Goal: Transaction & Acquisition: Purchase product/service

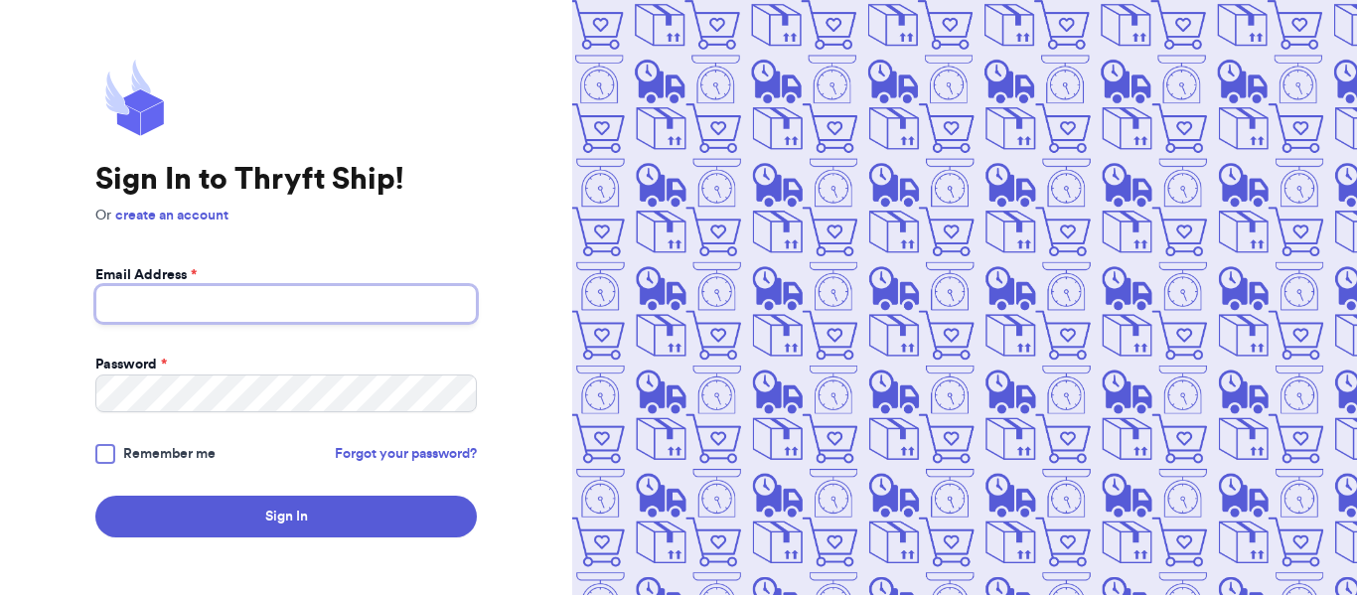
click at [165, 285] on input "Email Address *" at bounding box center [285, 304] width 381 height 38
type input "shophiddenhope@gmail.com"
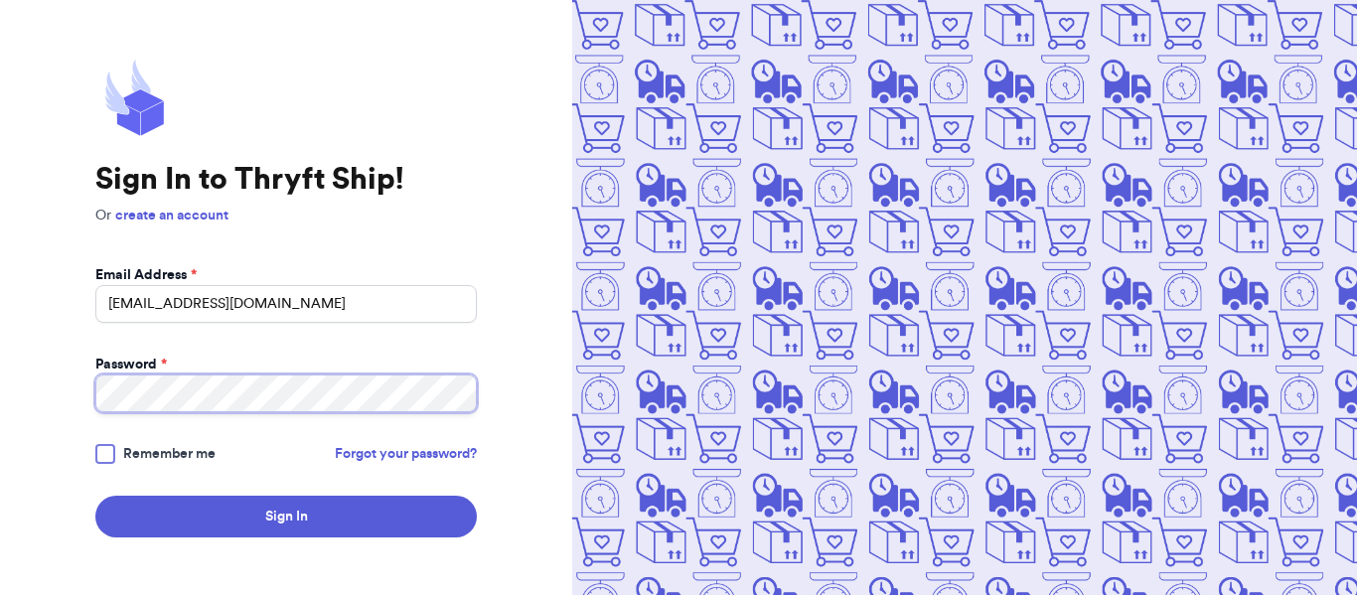
click at [95, 496] on button "Sign In" at bounding box center [285, 517] width 381 height 42
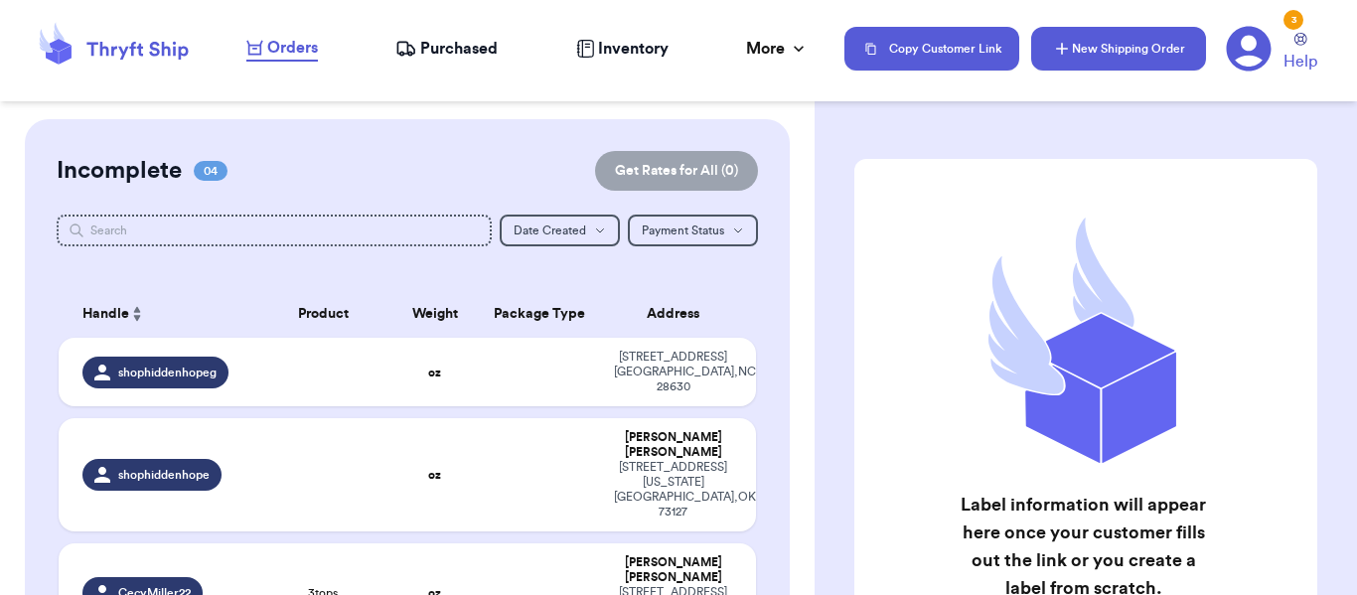
click at [1076, 48] on button "New Shipping Order" at bounding box center [1118, 49] width 175 height 44
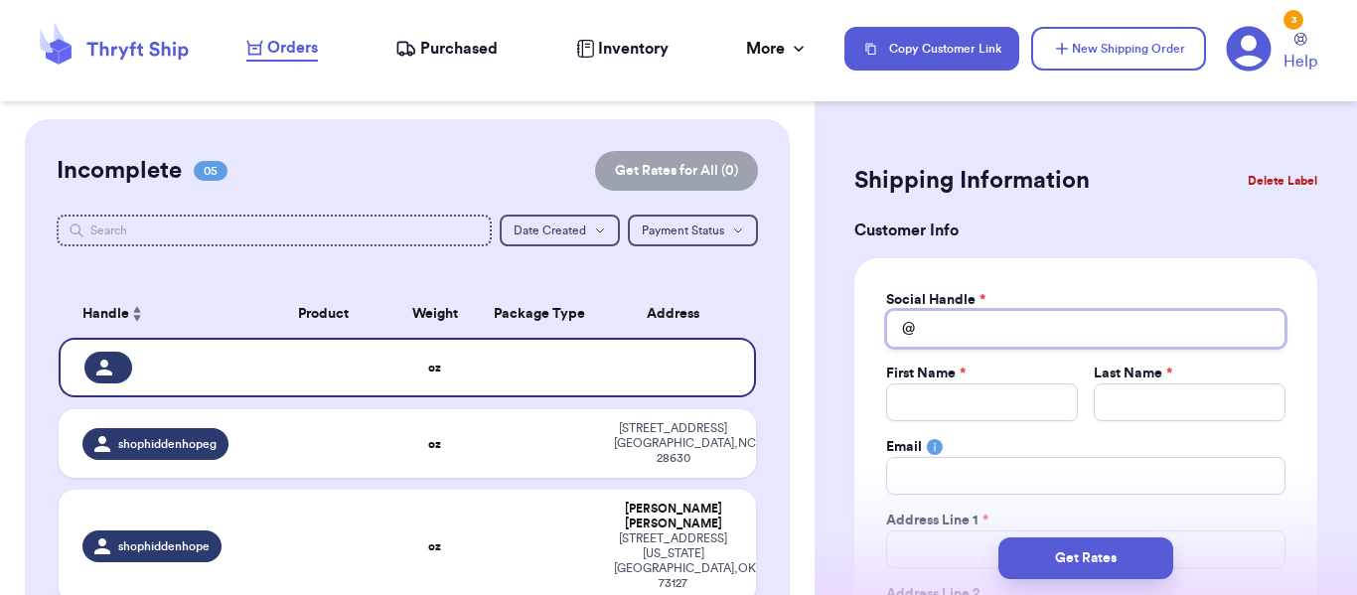
click at [1039, 326] on input "Total Amount Paid" at bounding box center [1085, 329] width 399 height 38
type input "s"
type input "sh"
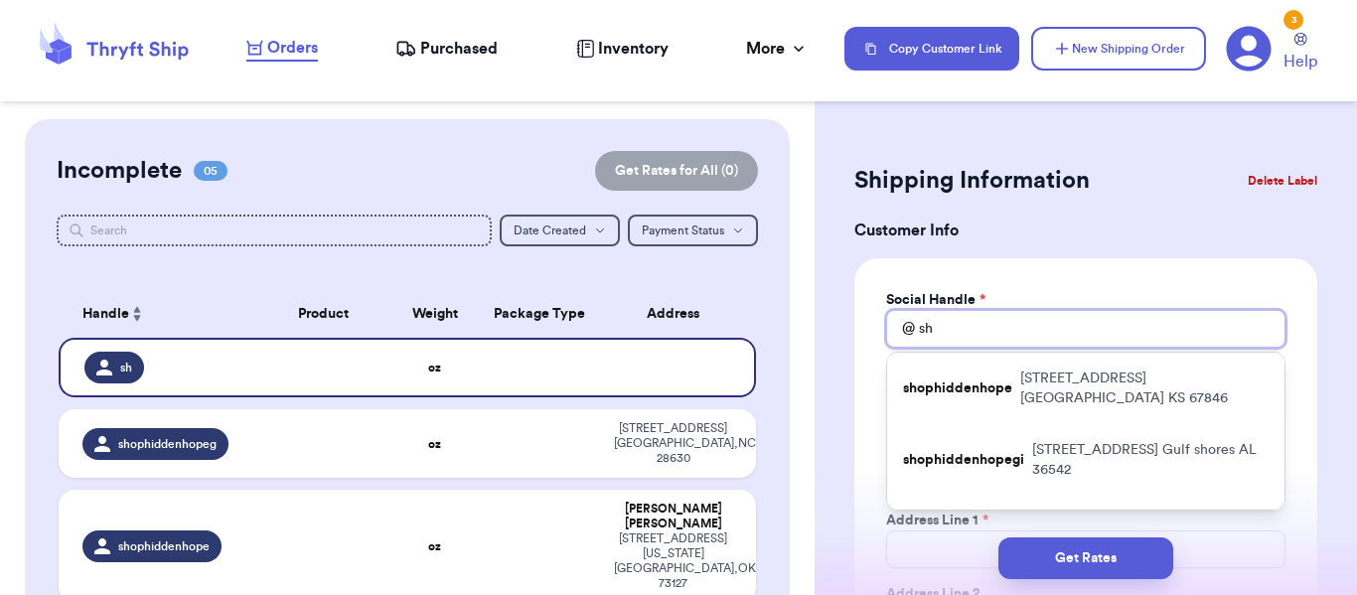
type input "s"
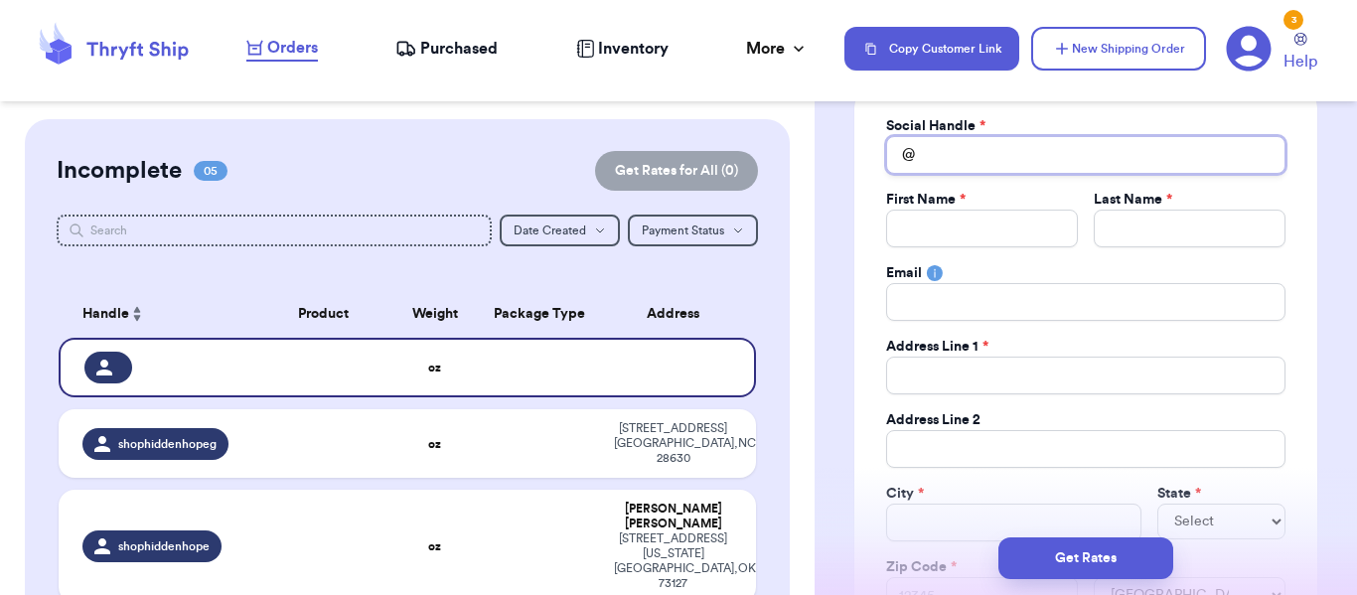
scroll to position [199, 0]
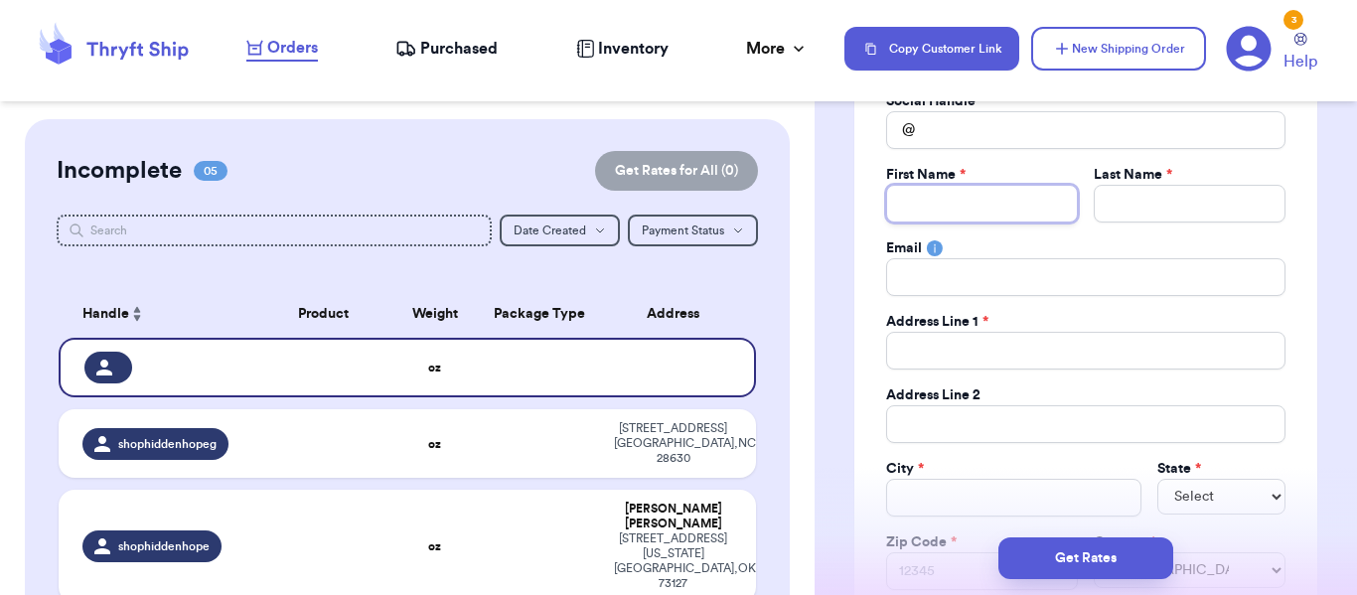
click at [995, 208] on input "Total Amount Paid" at bounding box center [982, 204] width 192 height 38
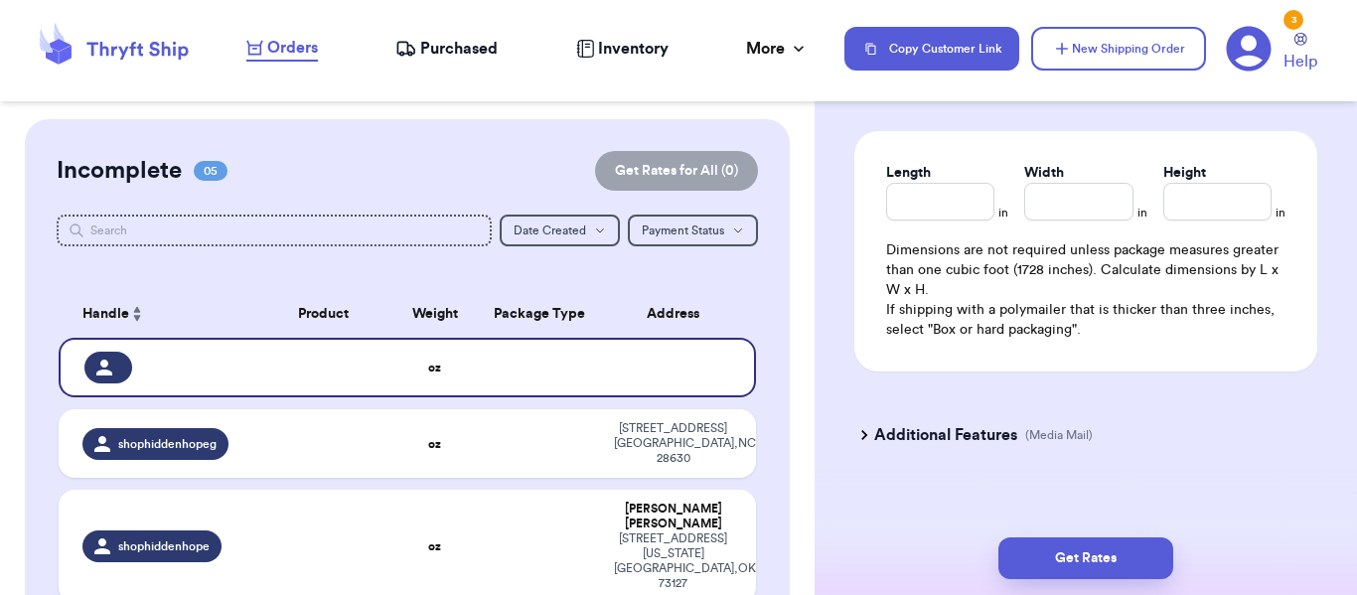
scroll to position [1556, 0]
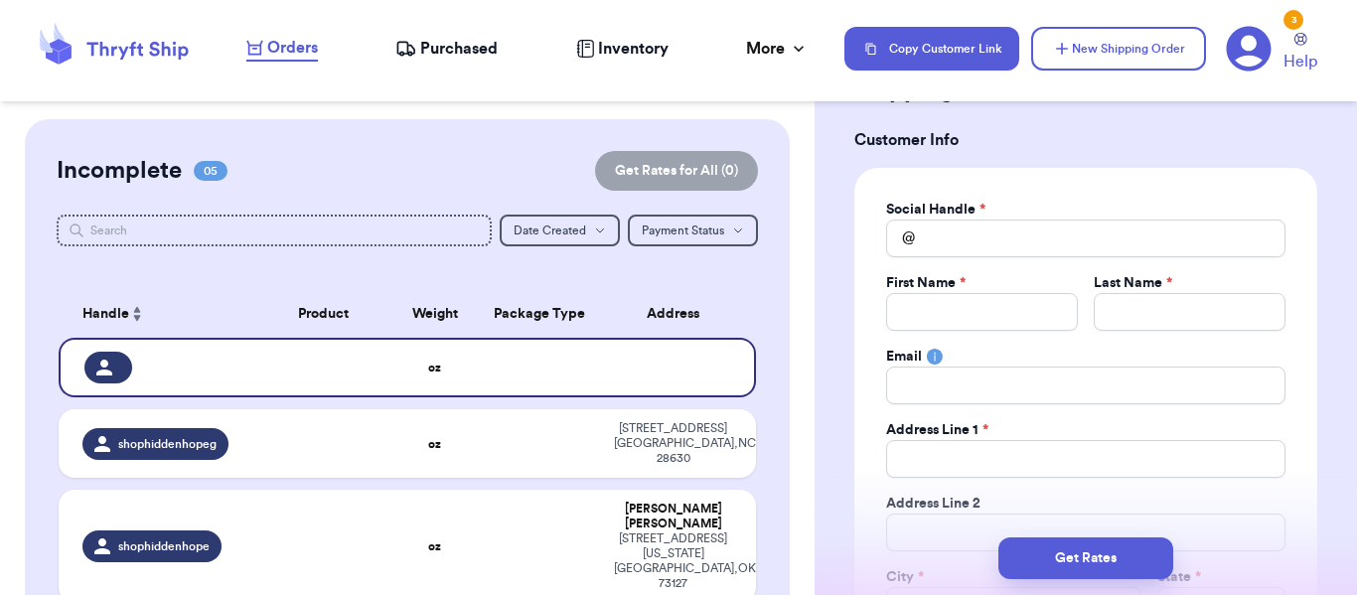
scroll to position [0, 0]
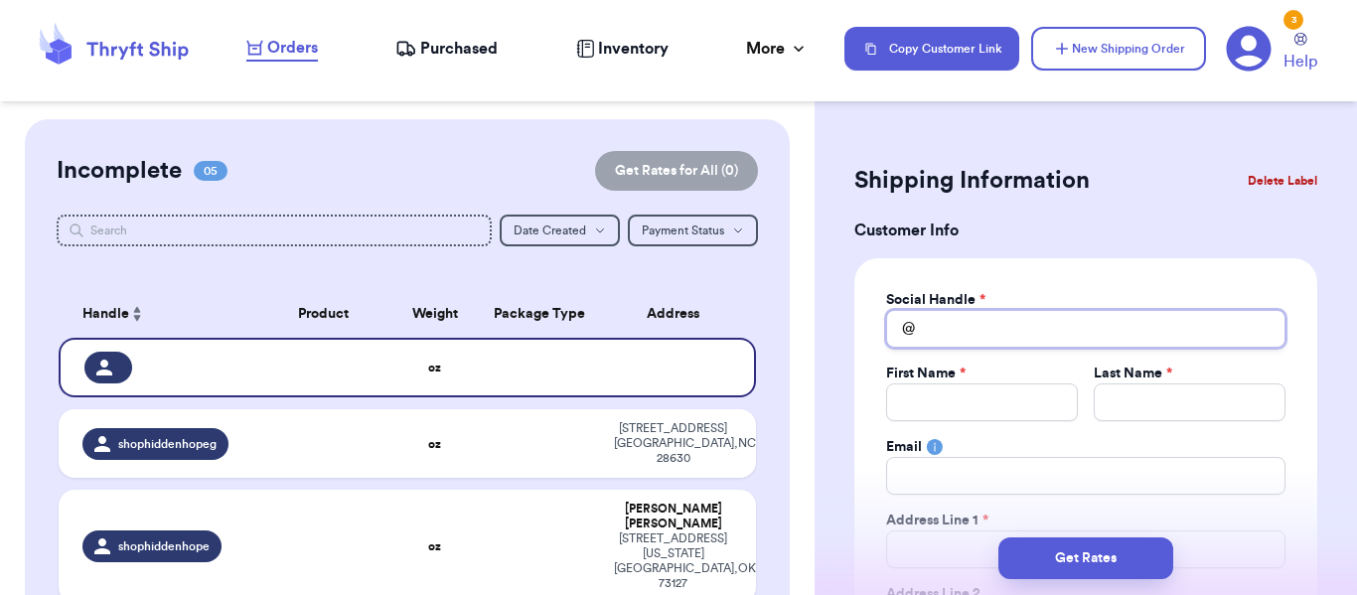
click at [1023, 332] on input "Total Amount Paid" at bounding box center [1085, 329] width 399 height 38
type input "h"
type input "ha"
type input "han"
type input "hann"
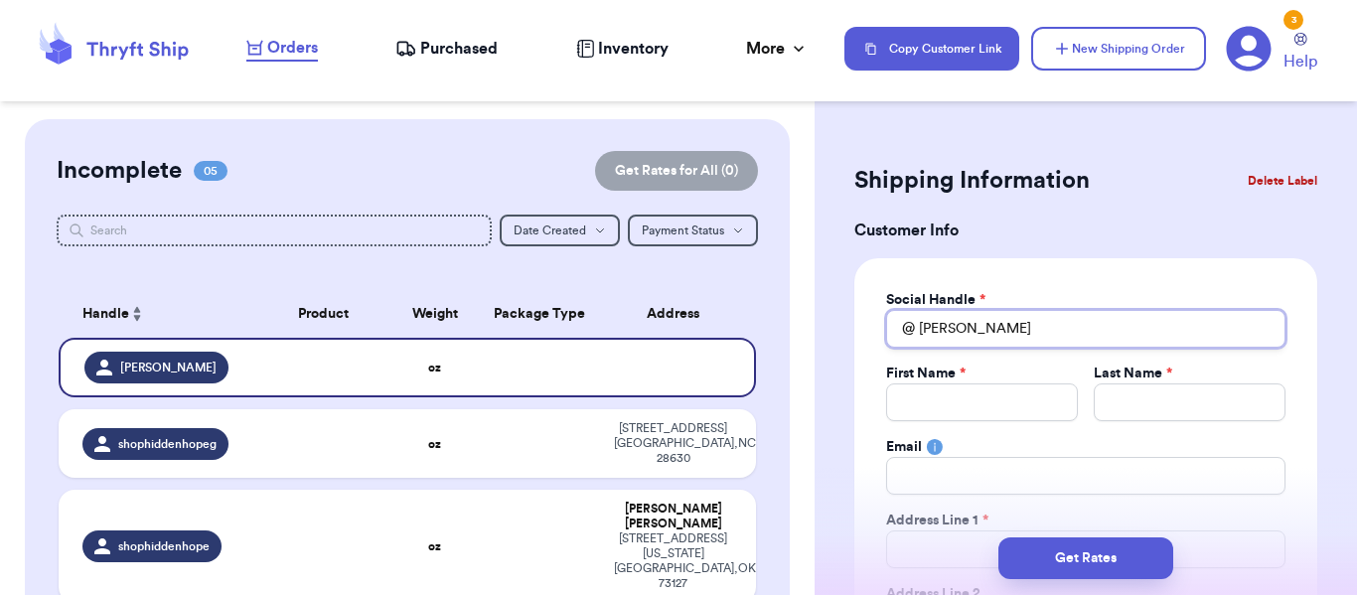
type input "hanna"
type input "hannah"
type input "hannahs"
type input "hannahsa"
type input "hannahsaa"
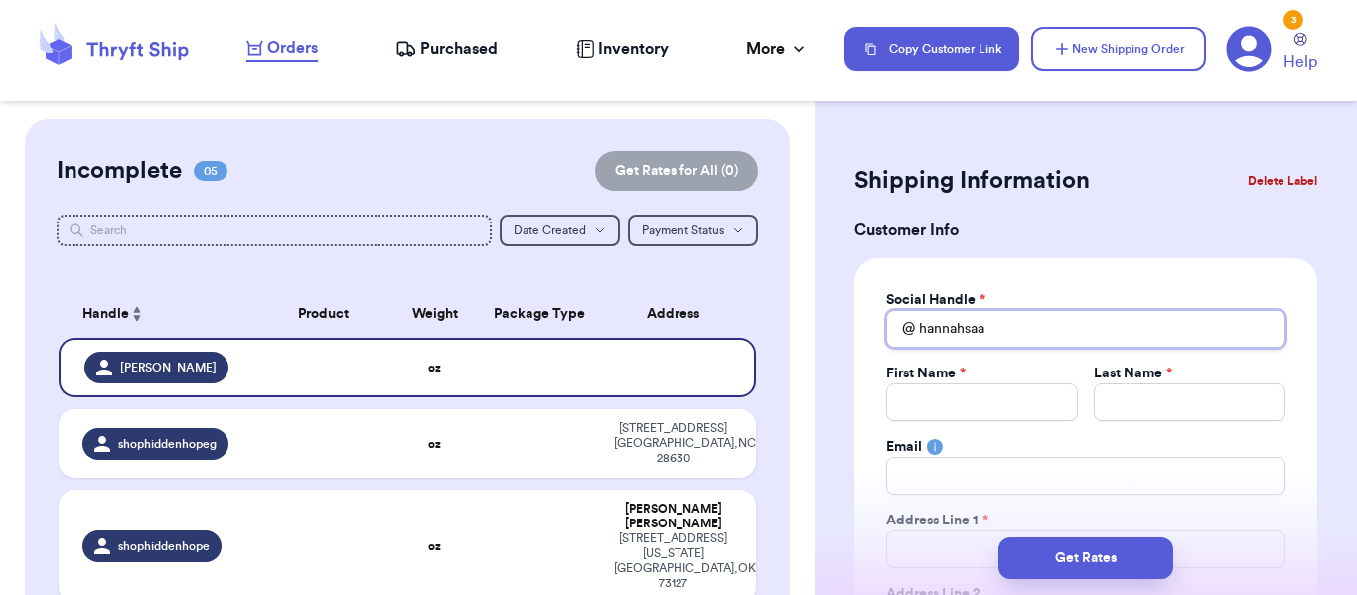
type input "hannahsaau"
type input "hannahsaaur"
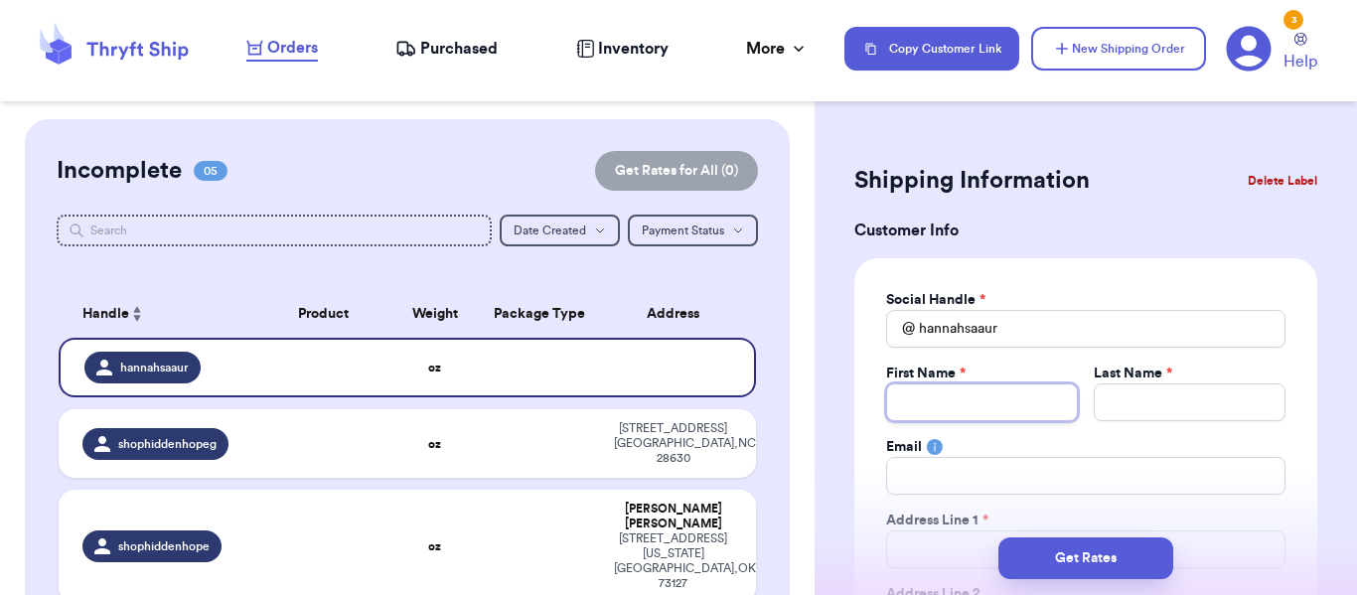
click at [978, 400] on input "Total Amount Paid" at bounding box center [982, 402] width 192 height 38
type input "H"
type input "Ha"
type input "Han"
type input "Hann"
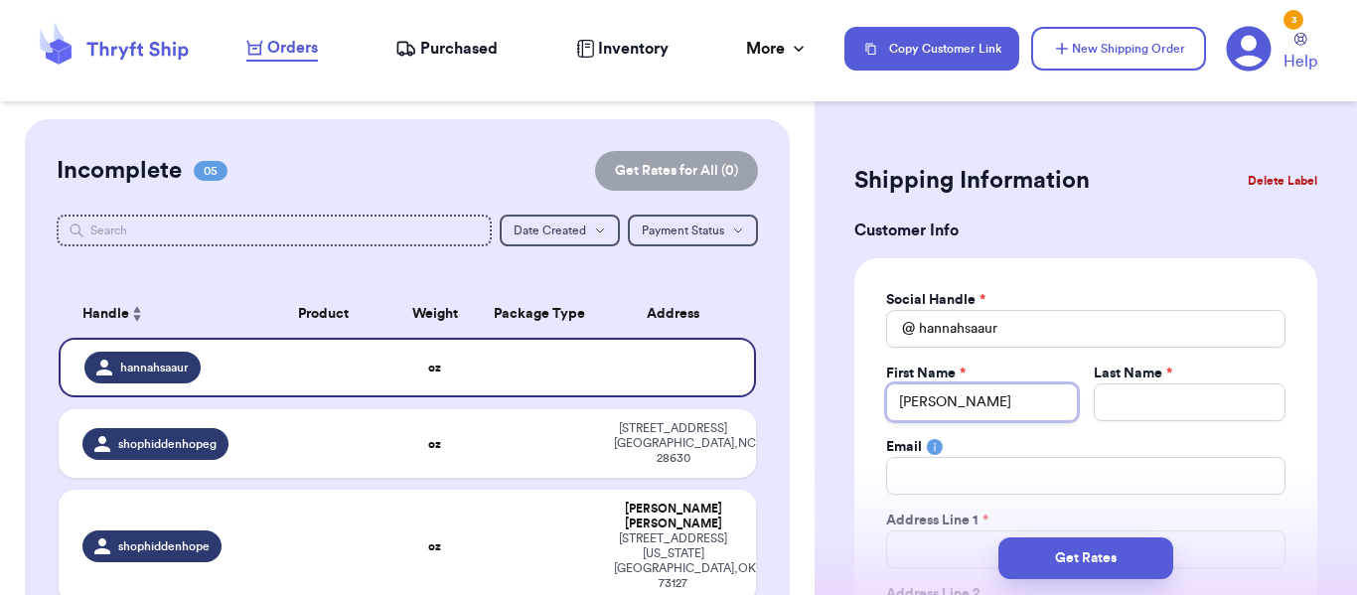
type input "Hanna"
type input "Hannah"
click at [1142, 394] on input "Total Amount Paid" at bounding box center [1190, 402] width 192 height 38
type input "S"
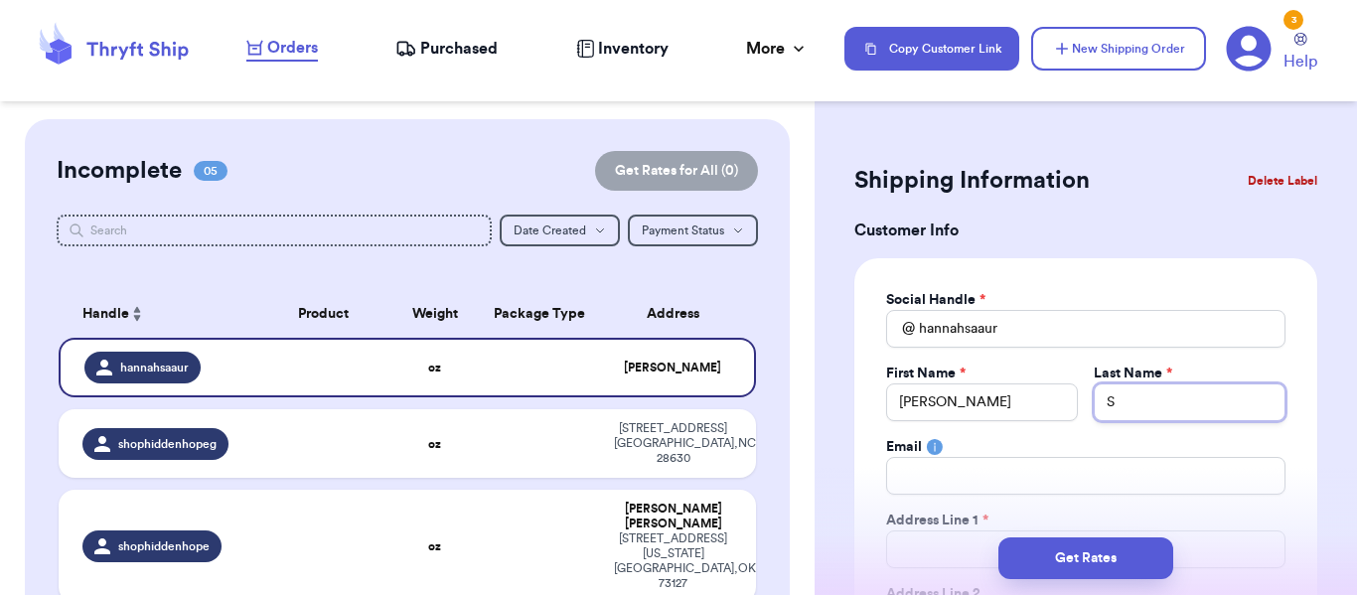
type input "So"
type input "Sou"
type input "Souz"
type input "Souza"
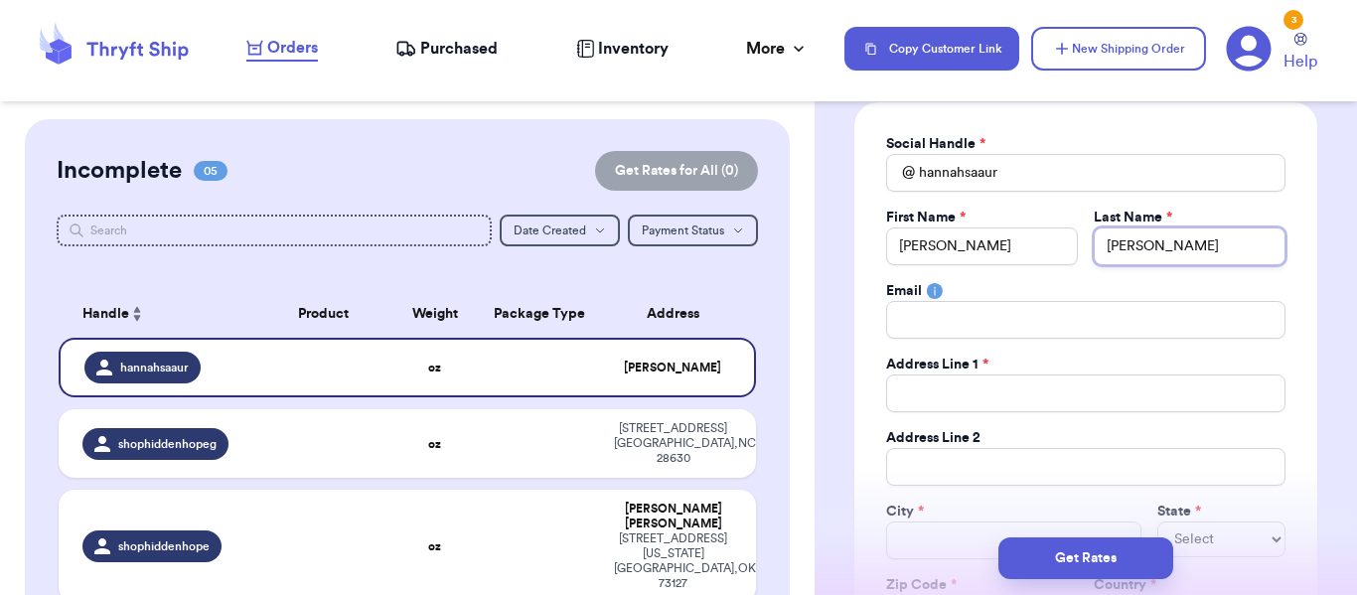
scroll to position [199, 0]
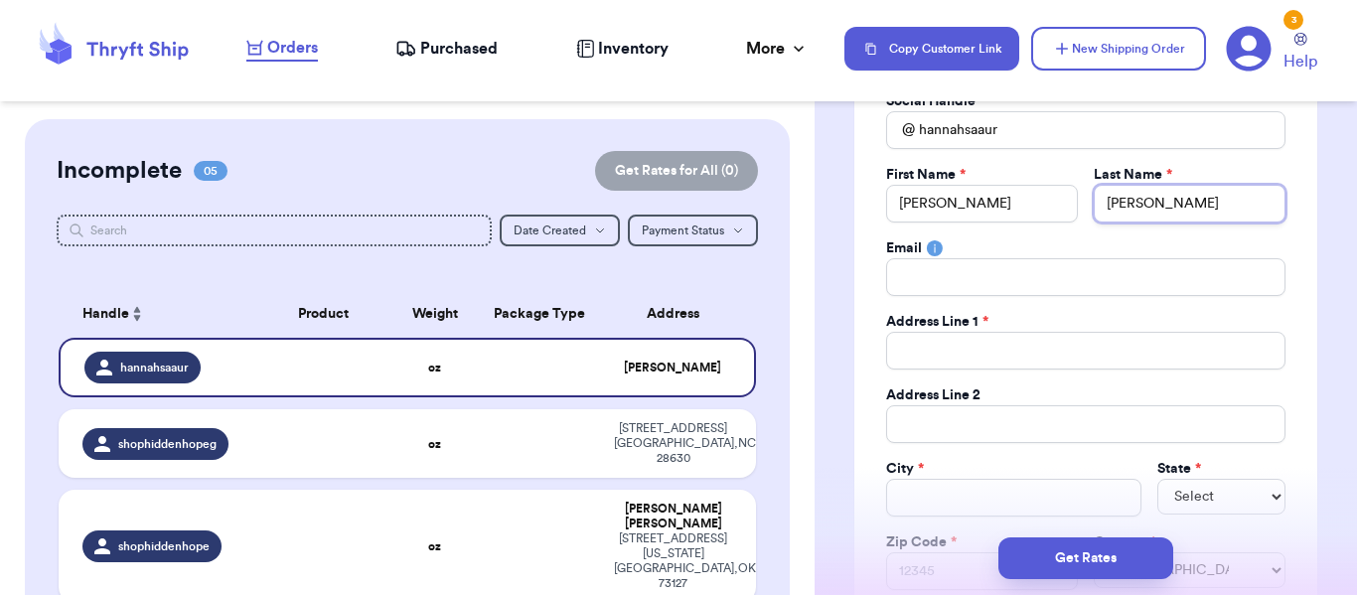
type input "Souza"
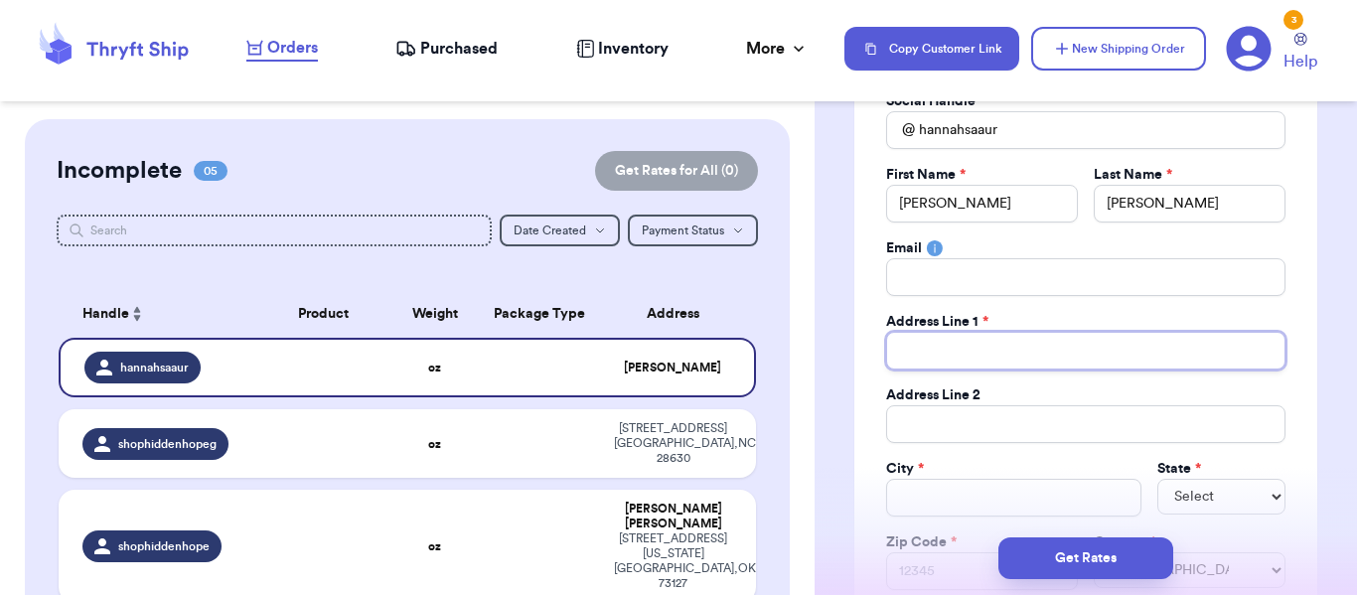
click at [1016, 350] on input "Total Amount Paid" at bounding box center [1085, 351] width 399 height 38
type input "1"
type input "15"
type input "159"
type input "1592"
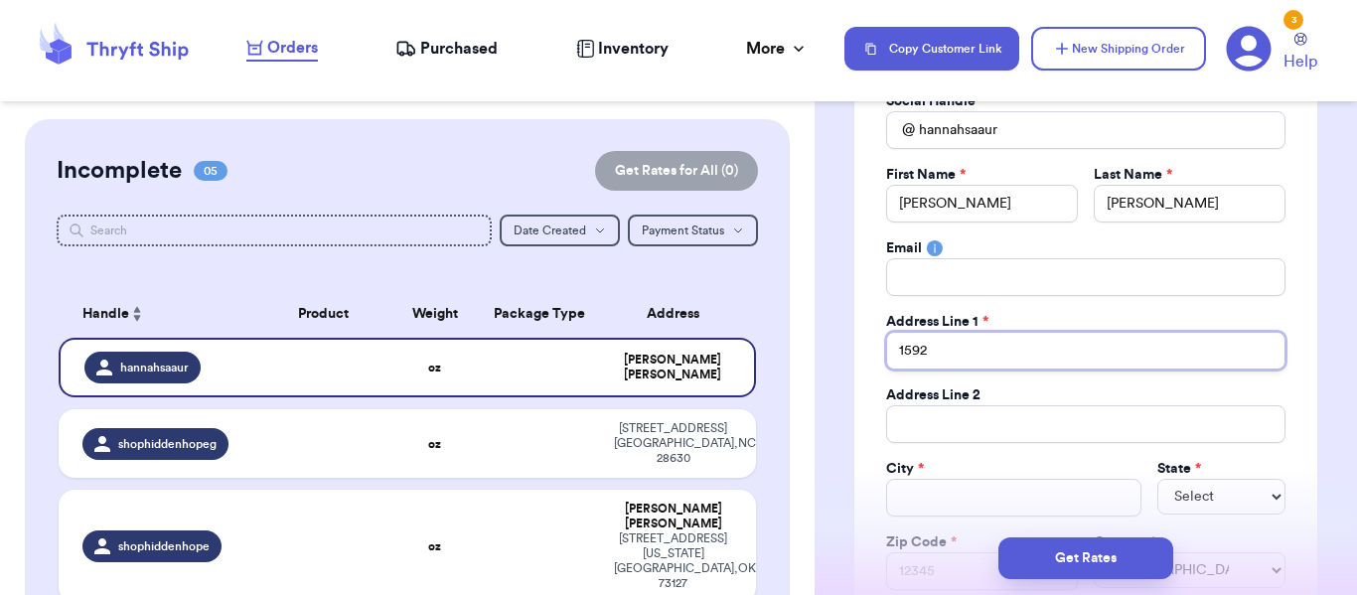
type input "159"
type input "15"
type input "152"
type input "1529"
type input "15295"
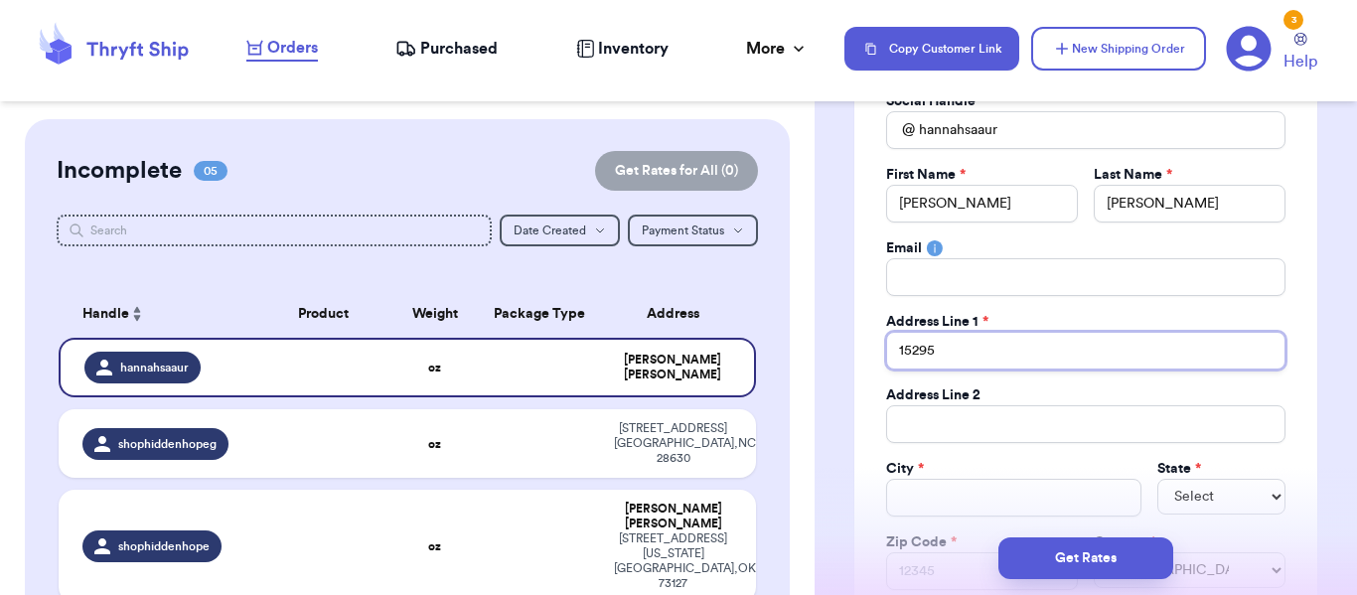
type input "15295"
type input "15295 T"
type input "15295 Tr"
type input "15295 Tra"
type input "15295 Tran"
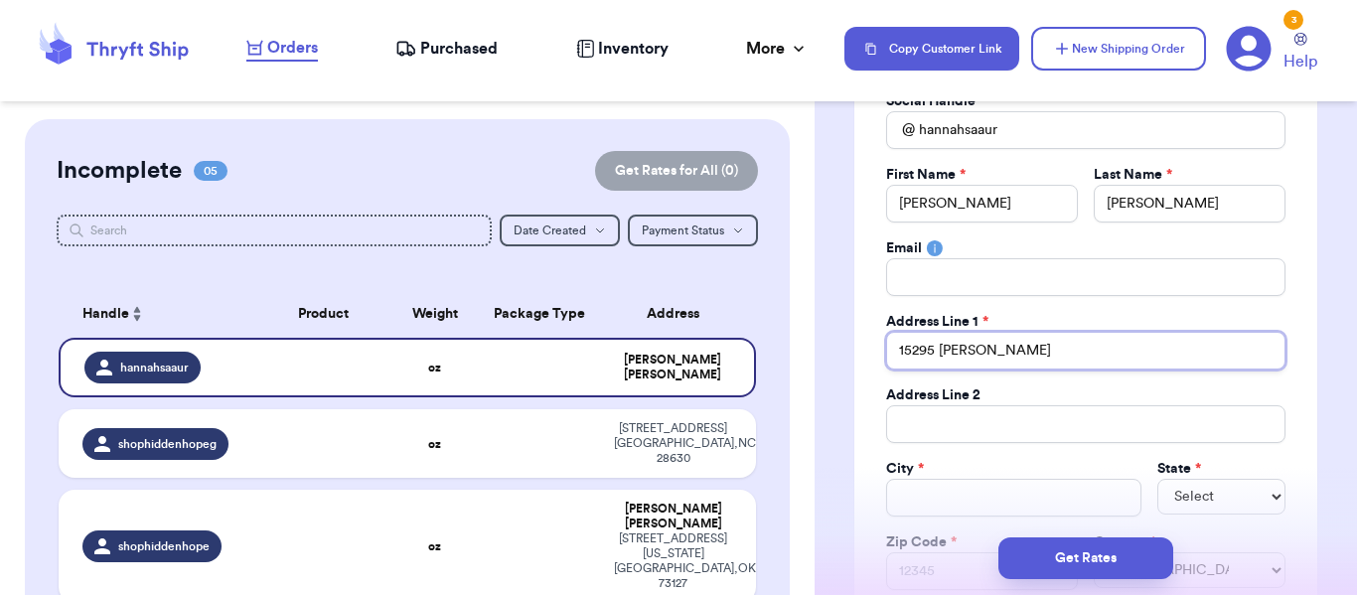
type input "15295 Trani"
type input "15295 Tranis"
type input "15295 Tranist"
type input "15295 Tranist R"
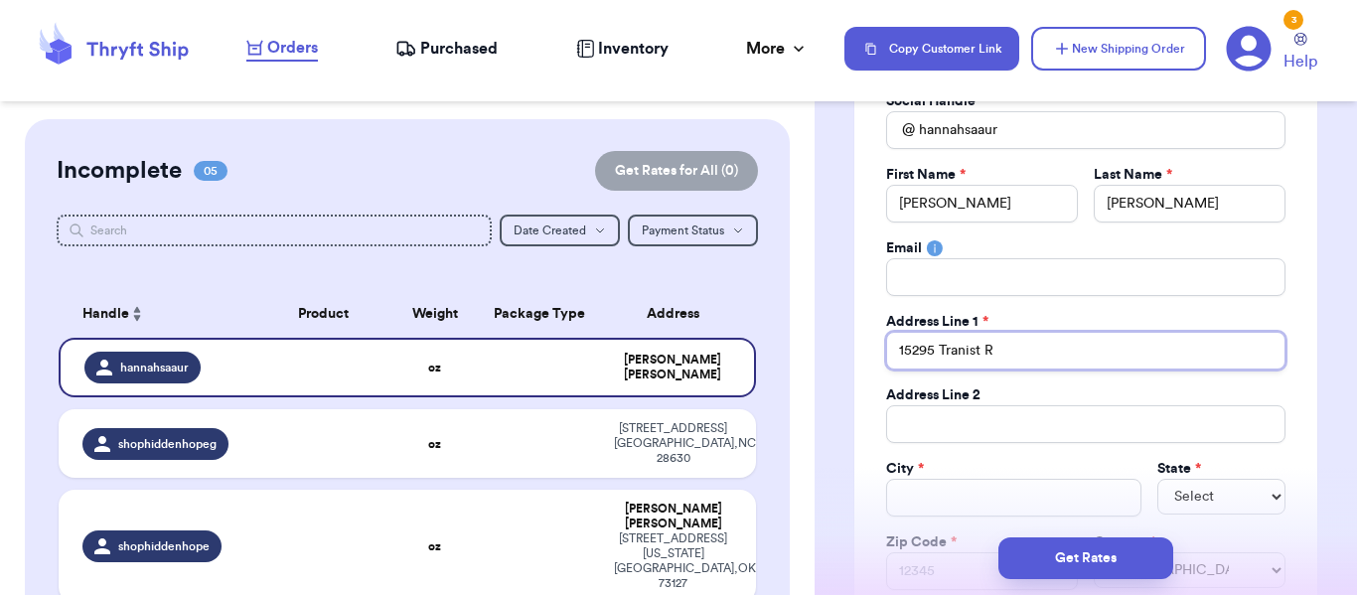
type input "15295 Tranist Rd"
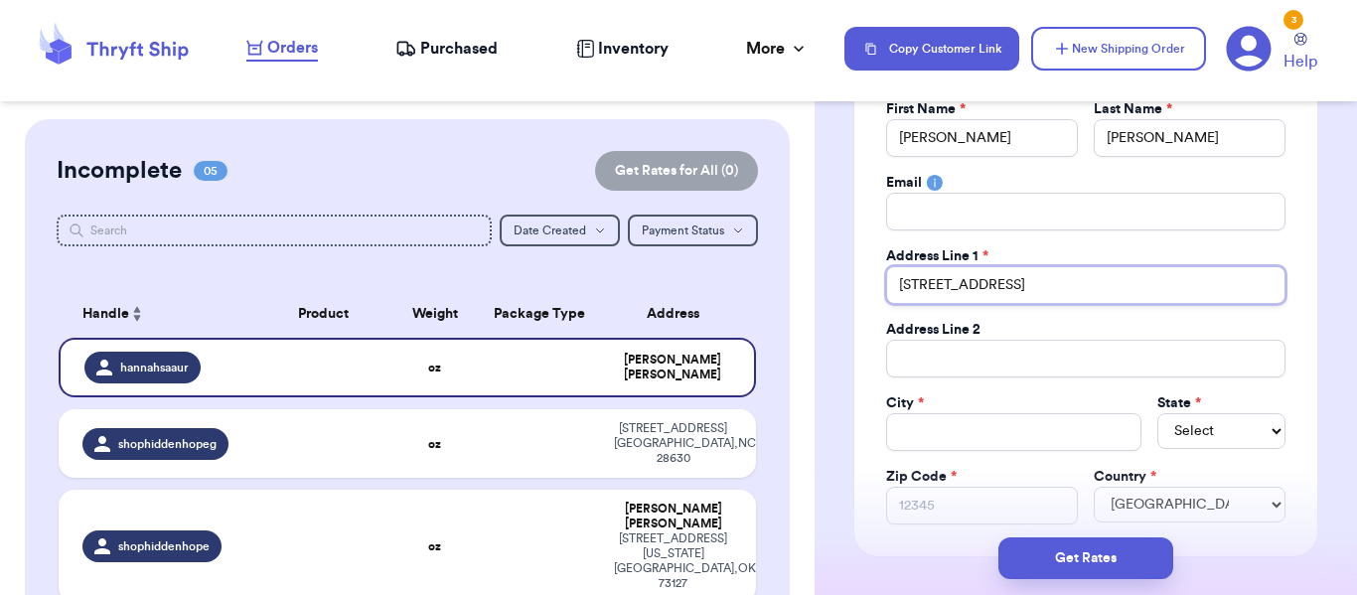
scroll to position [298, 0]
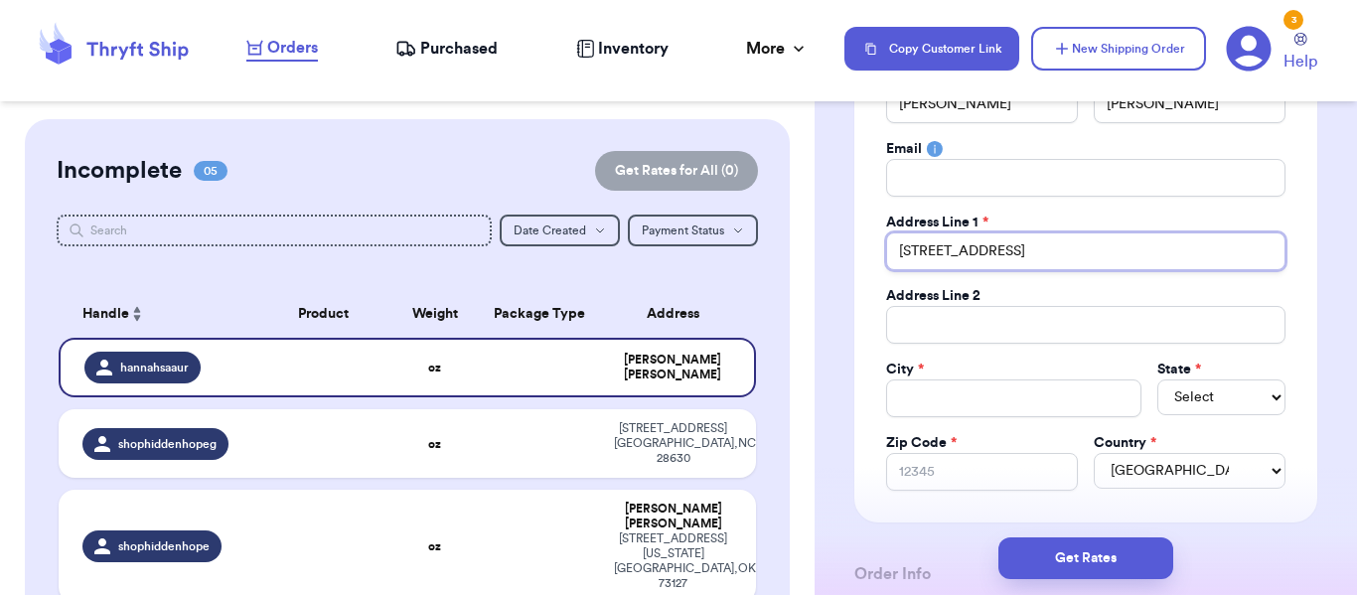
type input "15295 Tranist Rd"
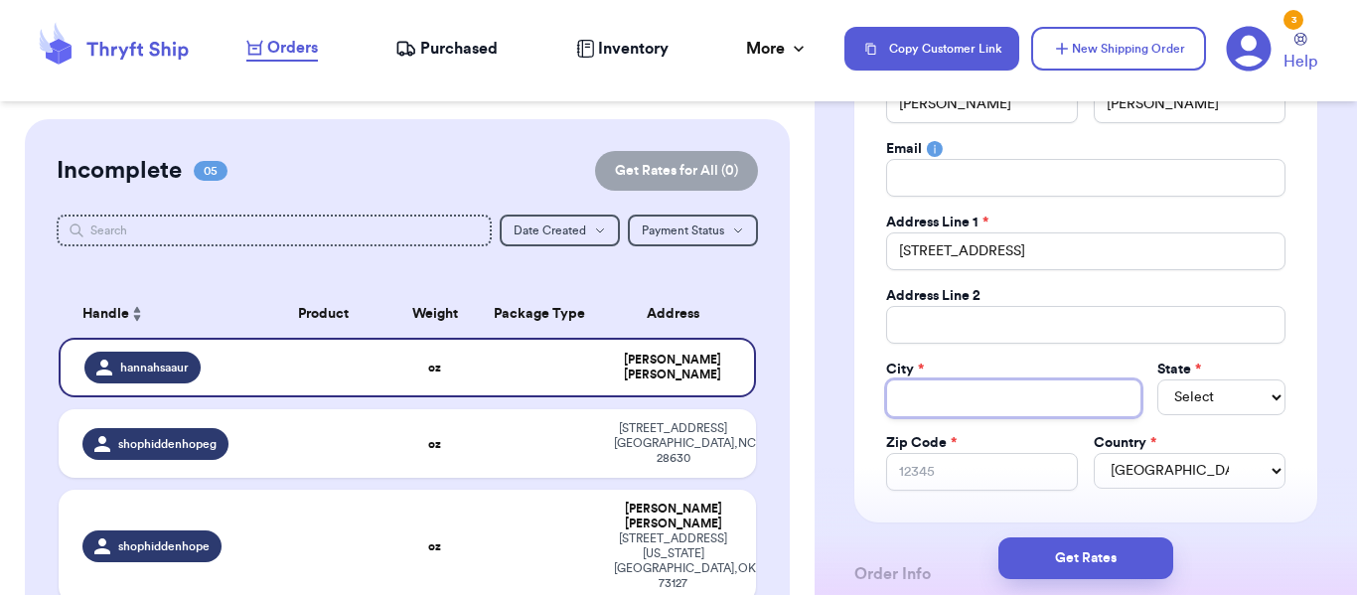
click at [968, 397] on input "Total Amount Paid" at bounding box center [1014, 398] width 256 height 38
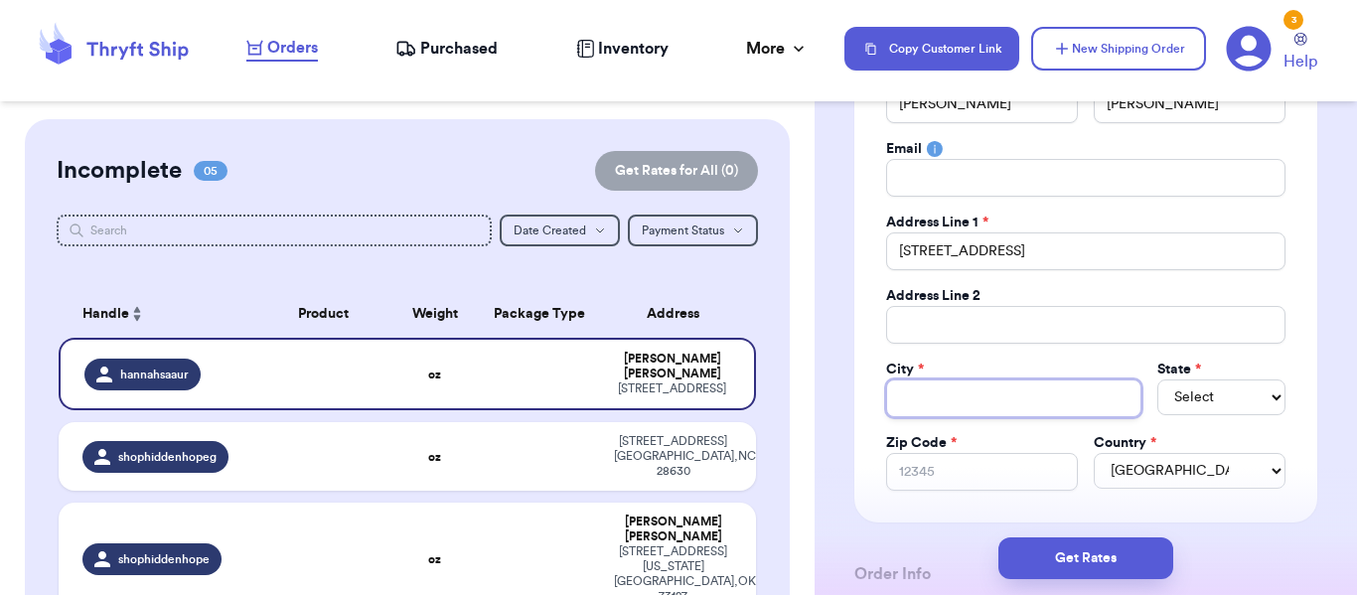
type input "s"
type input "sa"
type input "sai"
type input "sain"
type input "saint"
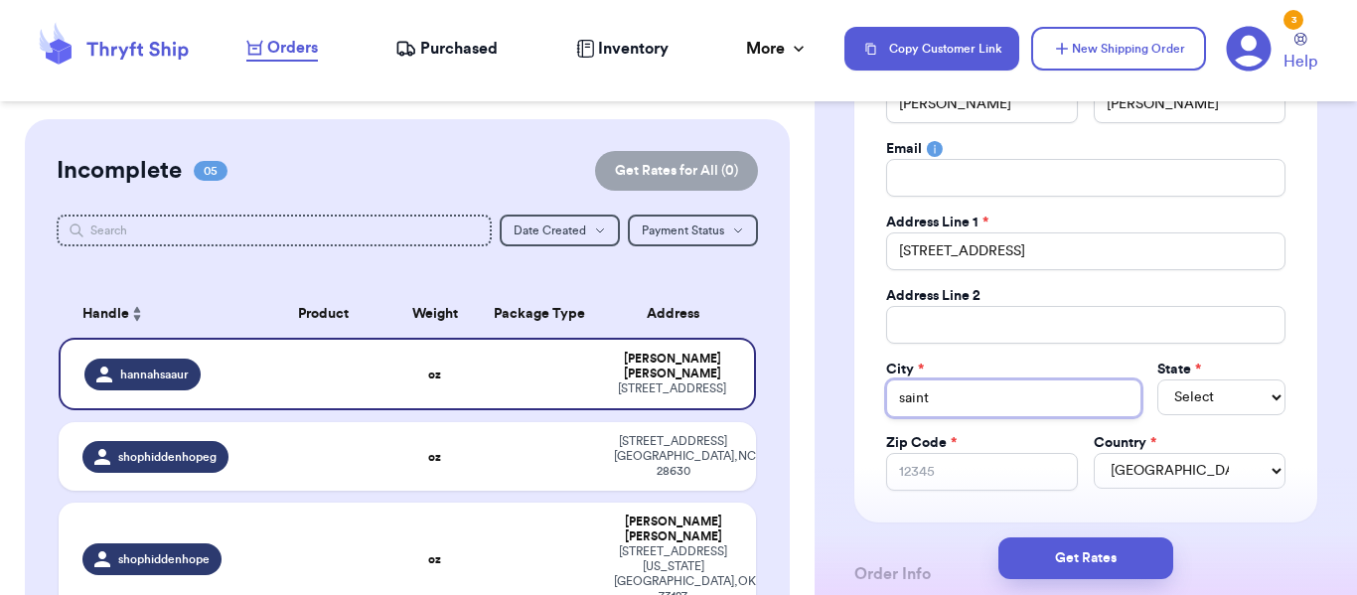
type input "sain"
type input "sai"
type input "sa"
type input "s"
type input "S"
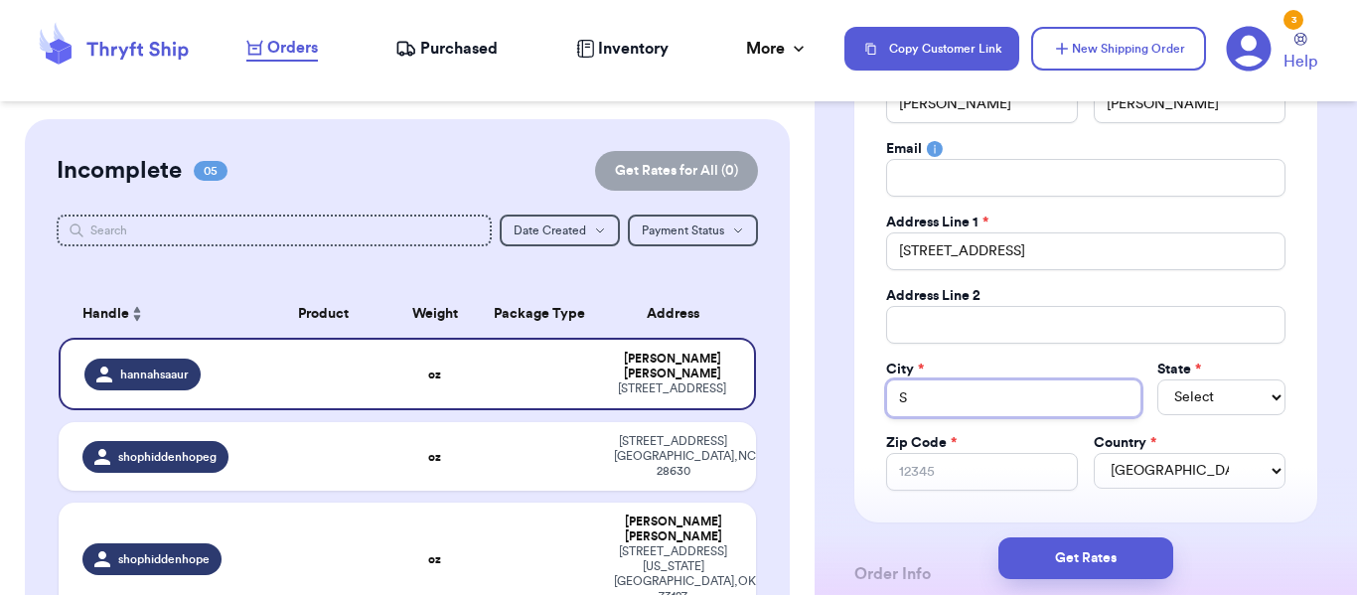
type input "Sa"
type input "Sai"
type input "Sain"
type input "Saint"
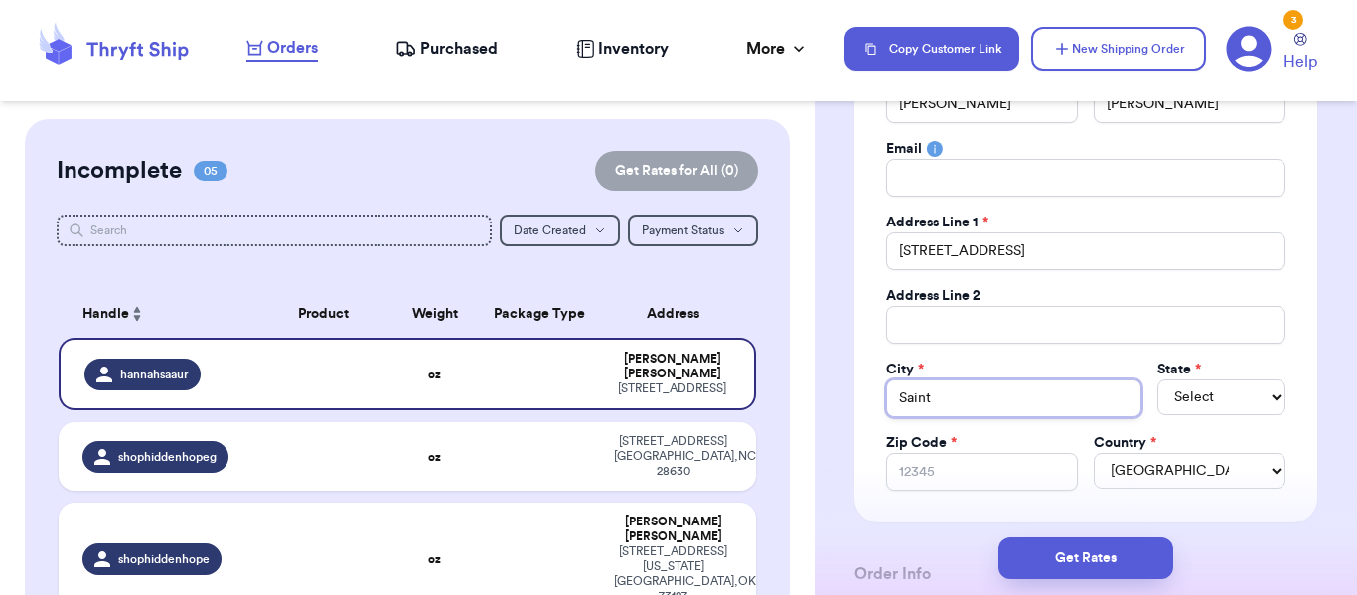
type input "Saint R"
type input "Saint Ro"
type input "Saint Rob"
type input "Saint Robe"
type input "Saint Rober"
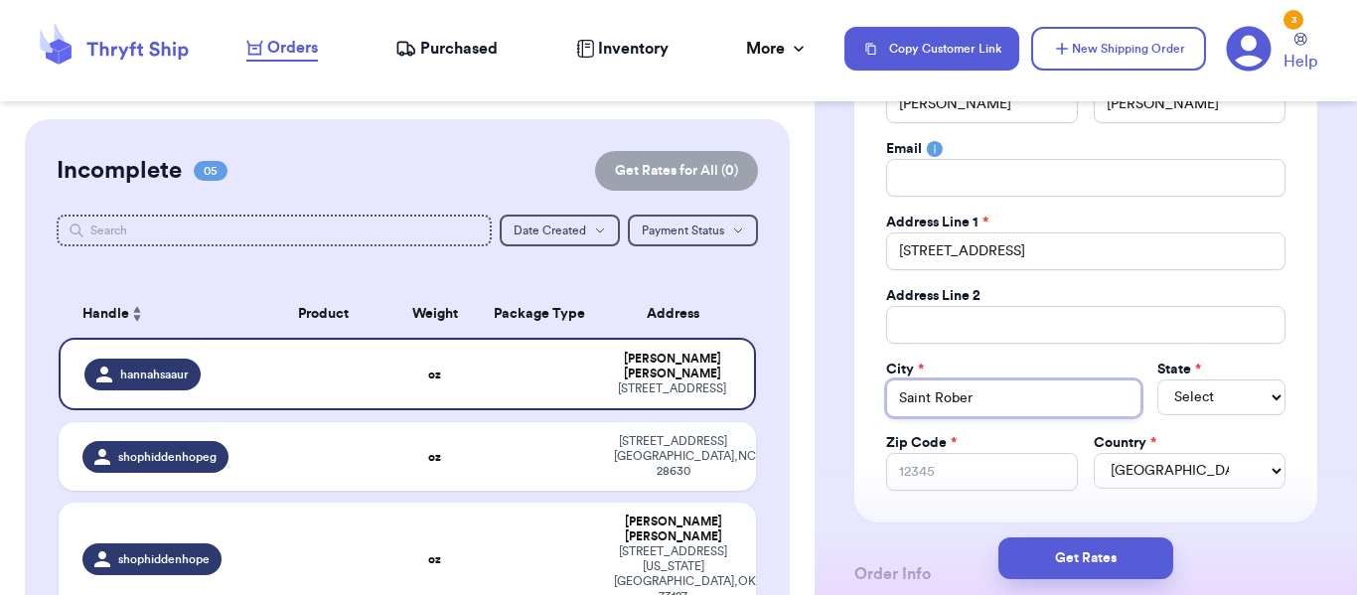
type input "Saint Robert"
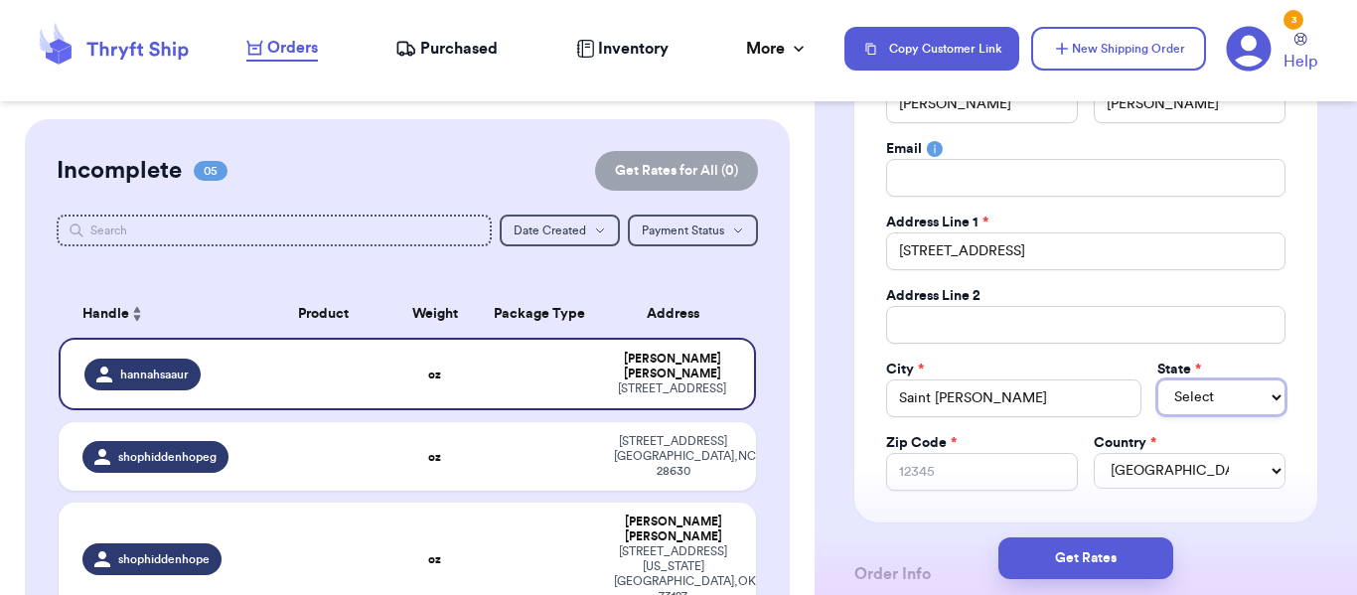
click at [1201, 403] on select "Select AL AK AZ AR CA CO CT DE DC FL GA HI ID IL IN IA KS KY LA ME MD MA MI MN …" at bounding box center [1221, 397] width 128 height 36
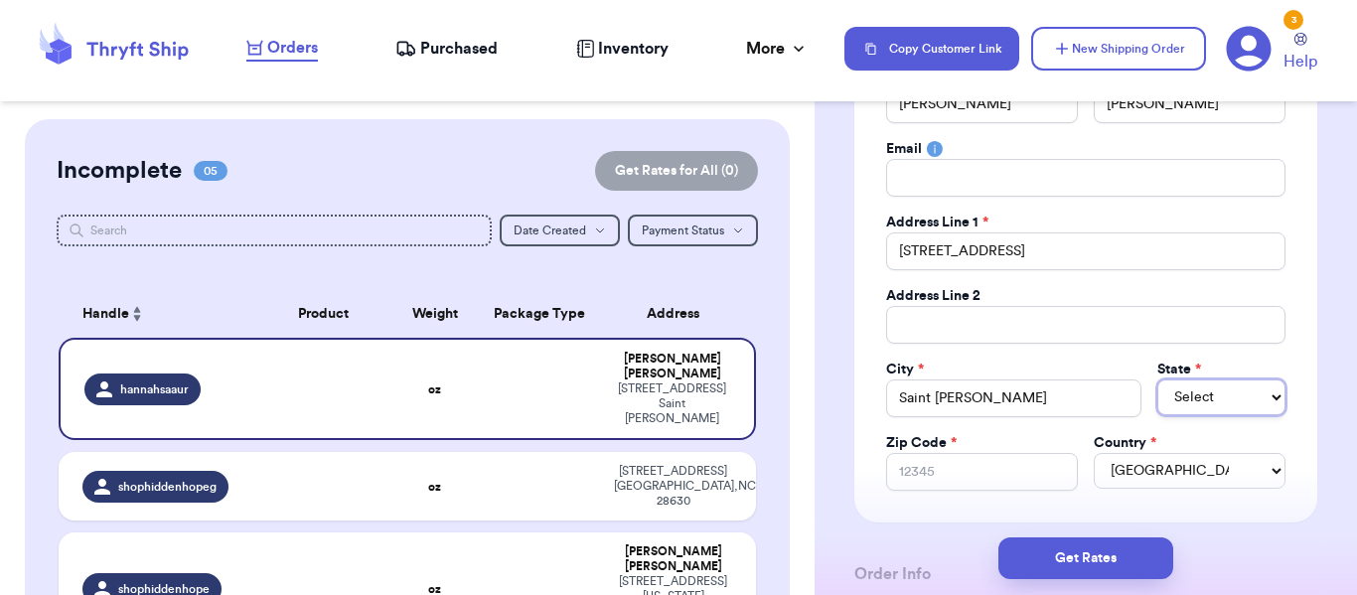
select select "MO"
click at [1157, 379] on select "Select AL AK AZ AR CA CO CT DE DC FL GA HI ID IL IN IA KS KY LA ME MD MA MI MN …" at bounding box center [1221, 397] width 128 height 36
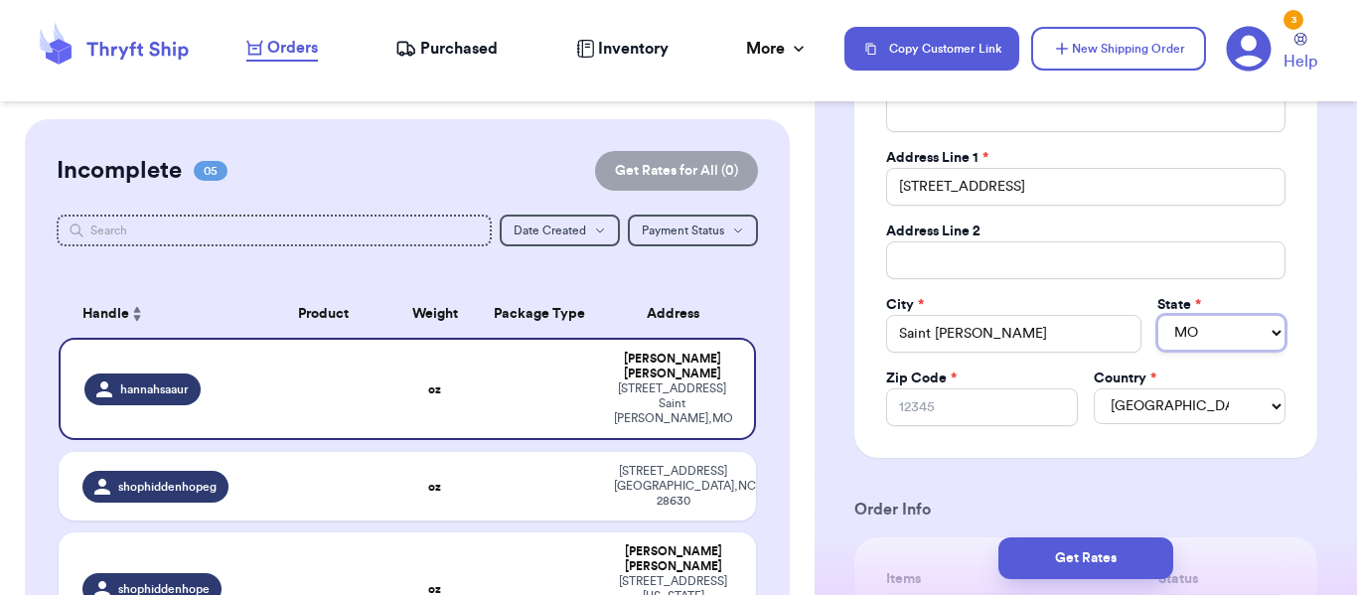
scroll to position [397, 0]
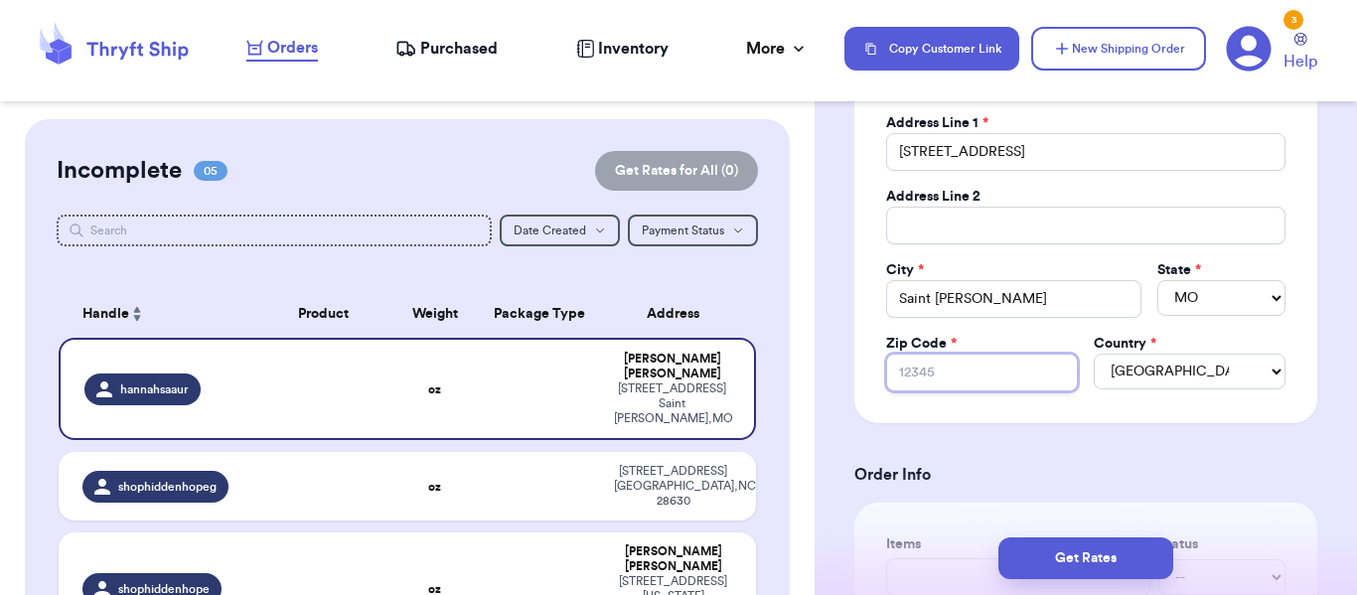
click at [928, 367] on input "Zip Code *" at bounding box center [982, 373] width 192 height 38
type input "6"
type input "65"
type input "655"
type input "6558"
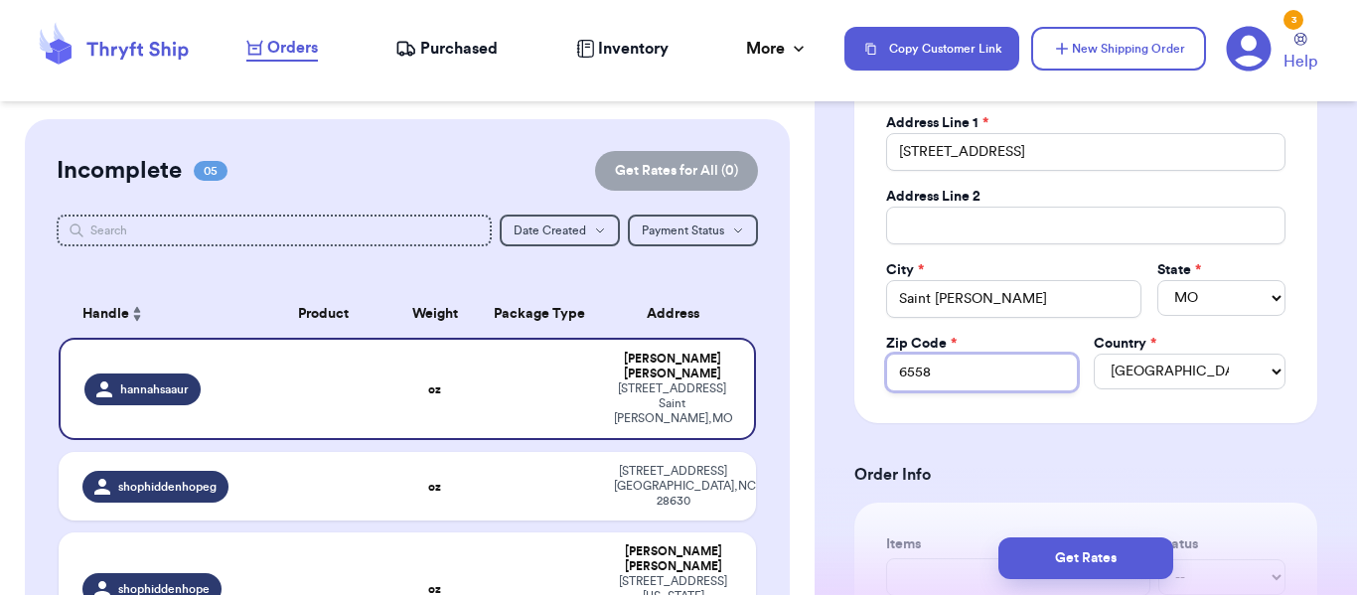
type input "65584"
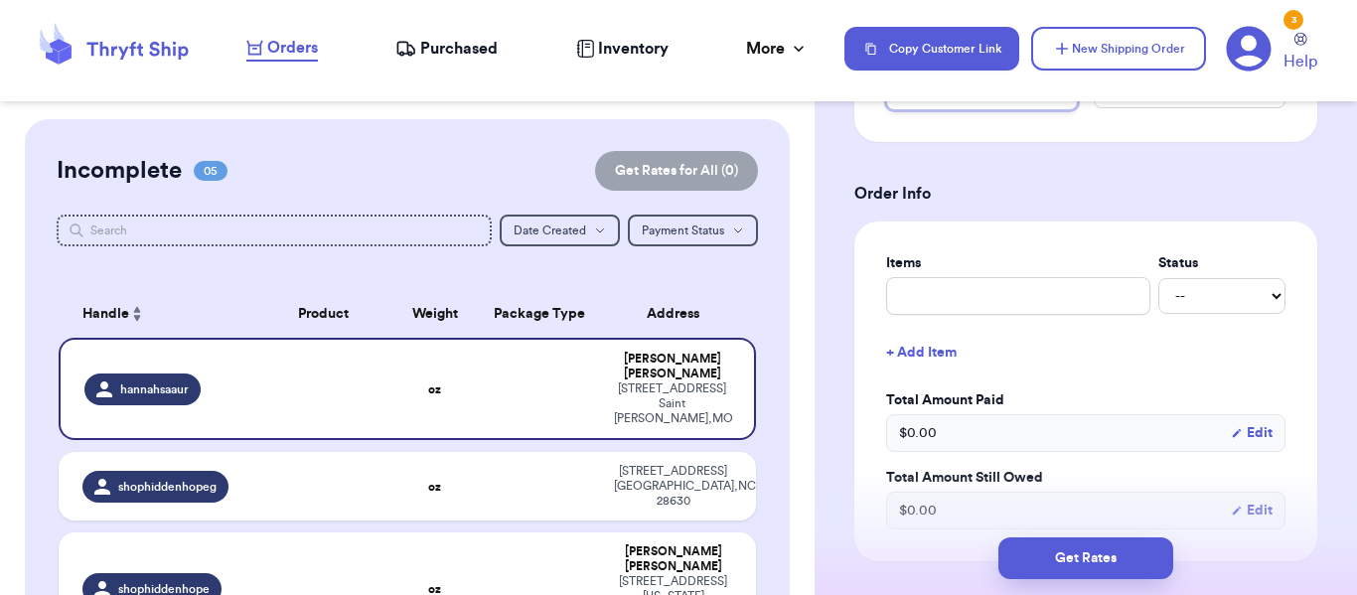
scroll to position [695, 0]
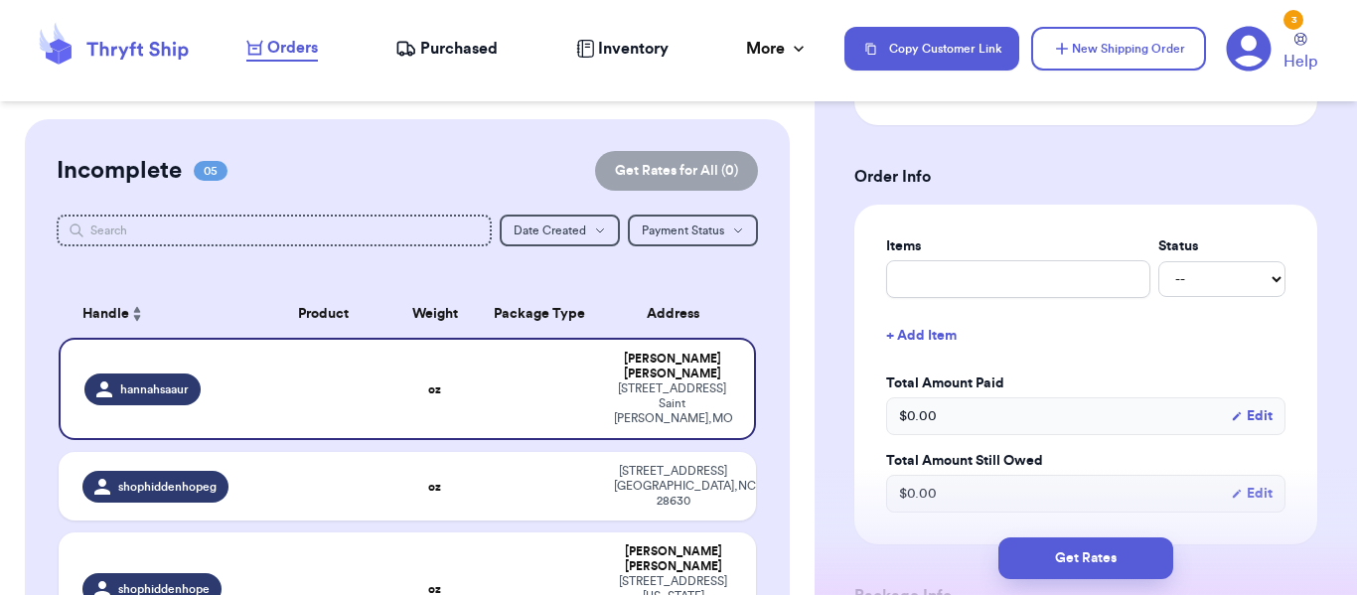
type input "65584"
click at [1029, 274] on input "text" at bounding box center [1018, 279] width 264 height 38
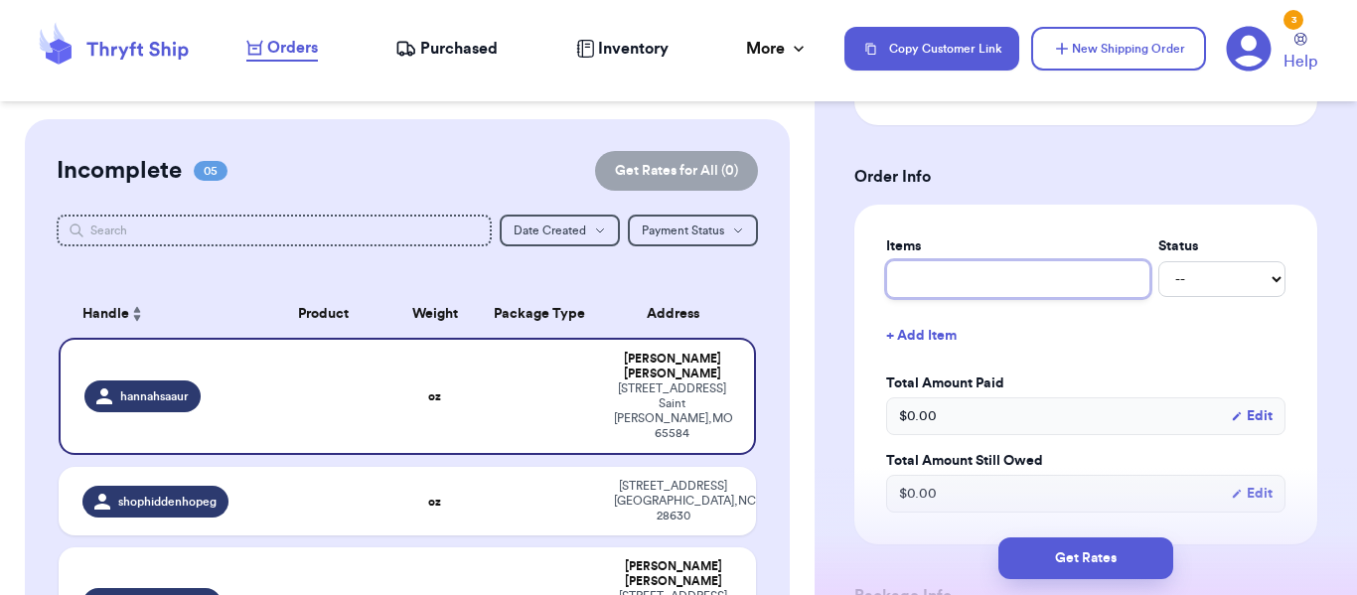
type input "Live Sale Claim"
click at [1220, 272] on select "-- Paid Owes" at bounding box center [1221, 279] width 127 height 36
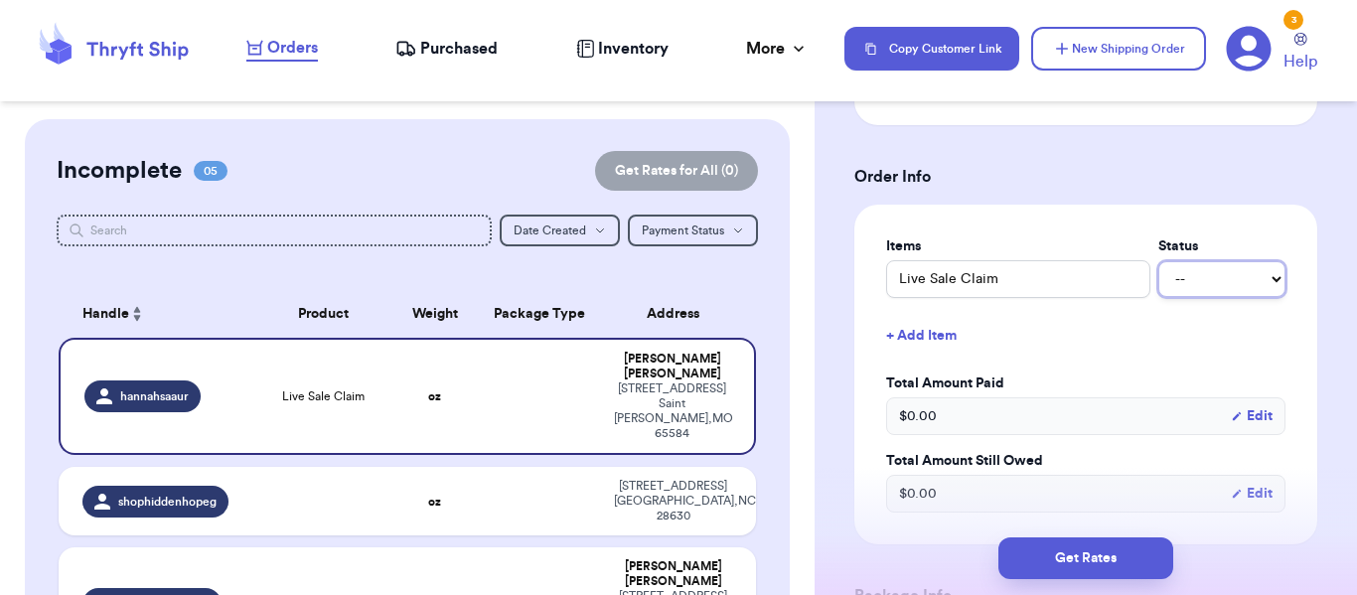
click at [1222, 272] on select "-- Paid Owes" at bounding box center [1221, 279] width 127 height 36
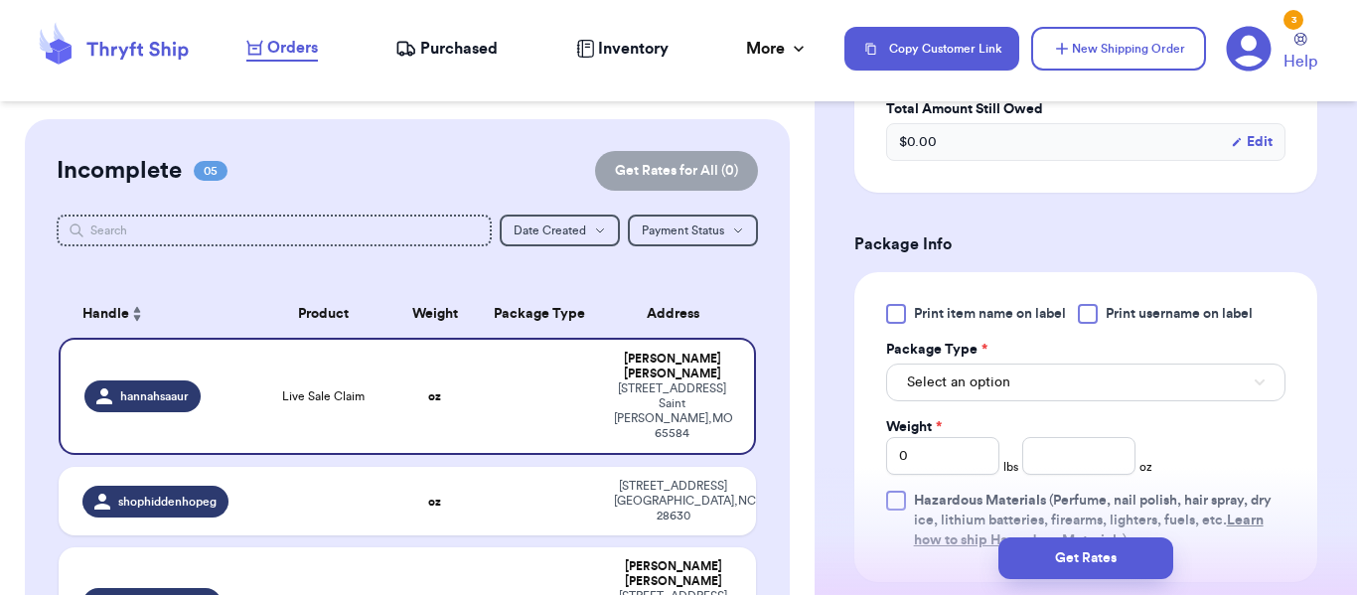
scroll to position [1093, 0]
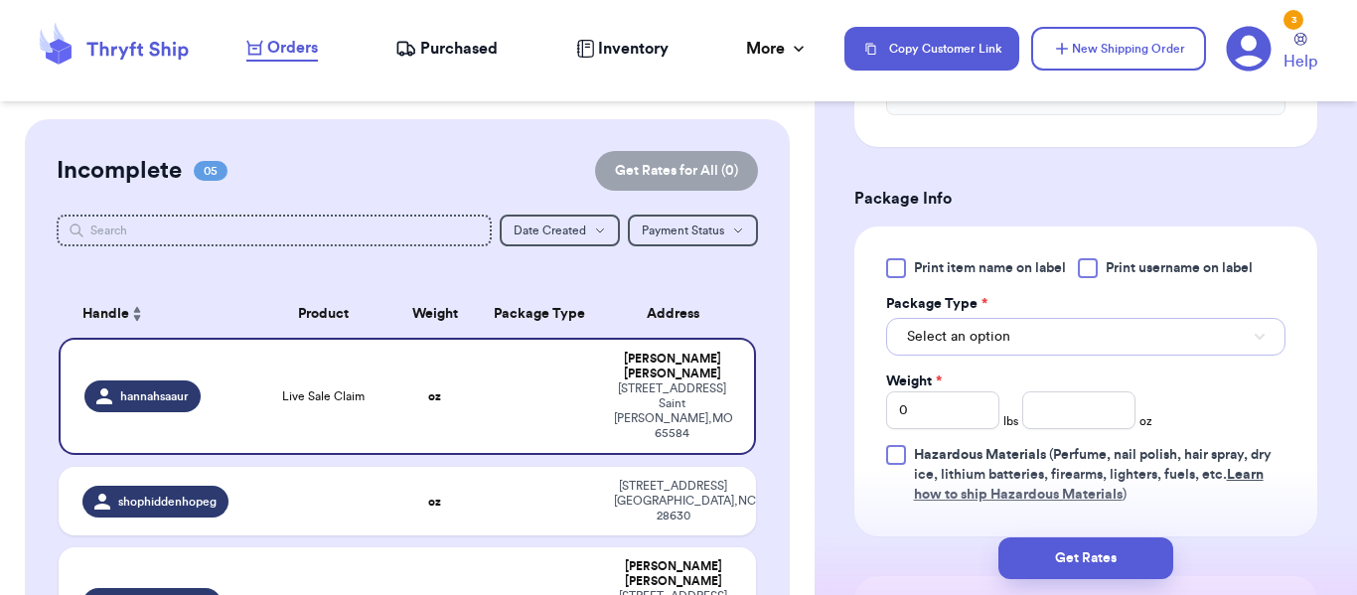
click at [1108, 338] on button "Select an option" at bounding box center [1085, 337] width 399 height 38
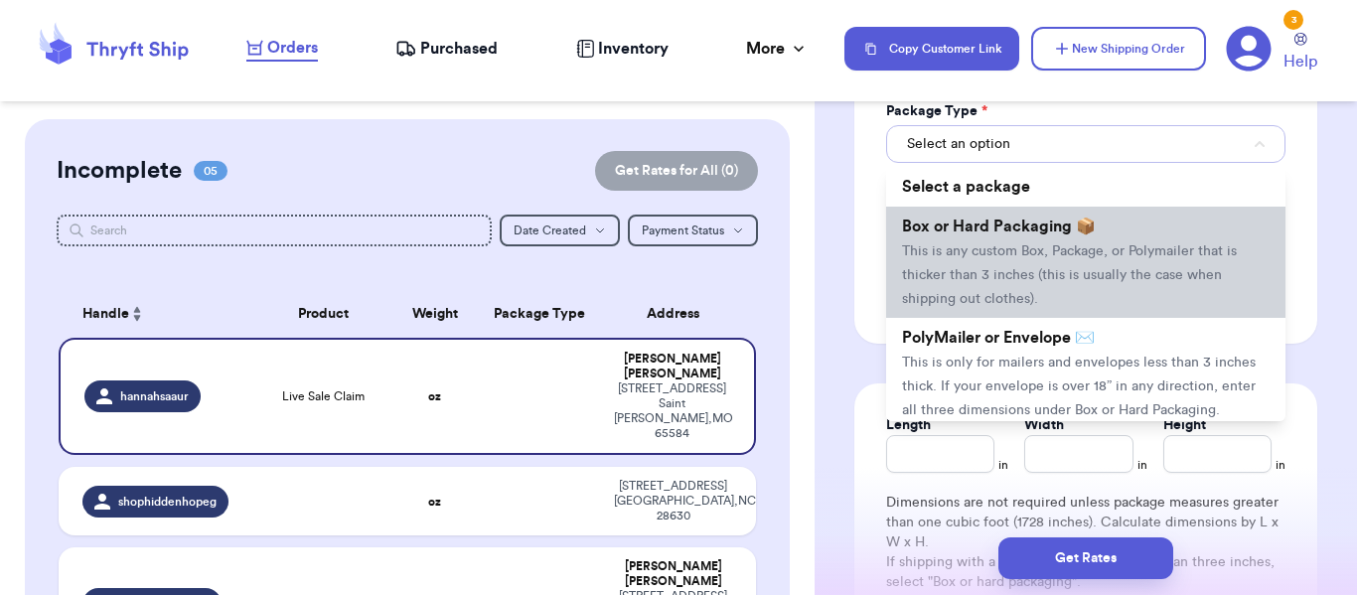
scroll to position [1291, 0]
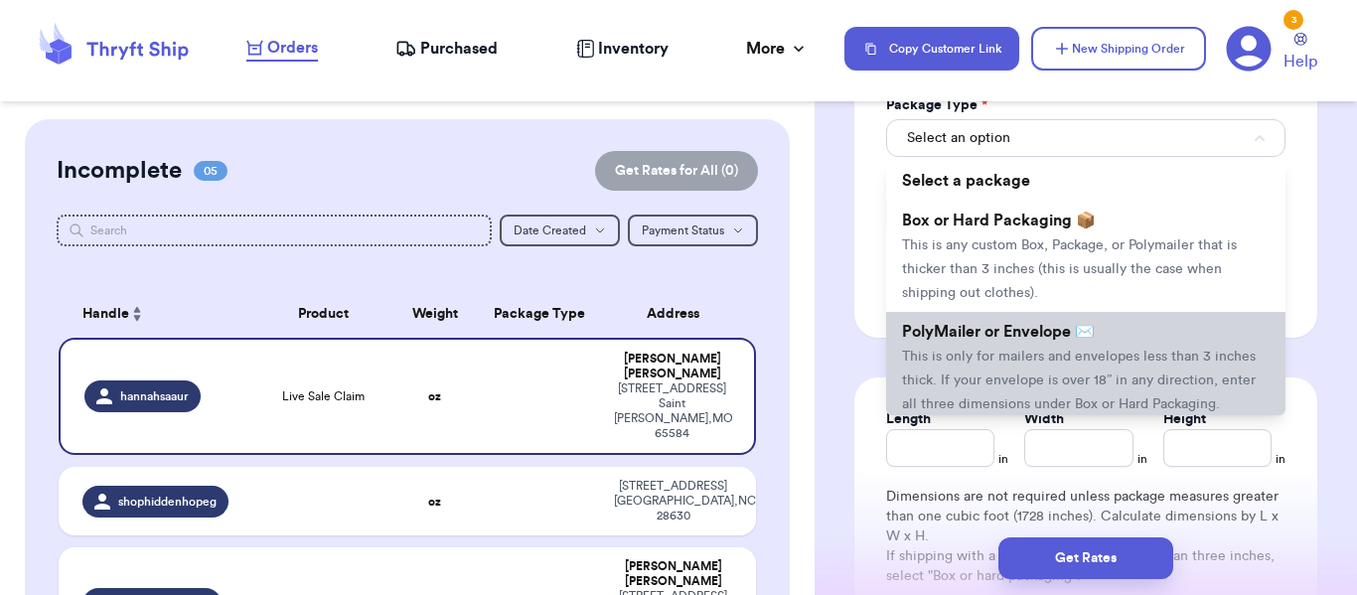
click at [1104, 361] on span "This is only for mailers and envelopes less than 3 inches thick. If your envelo…" at bounding box center [1079, 381] width 354 height 62
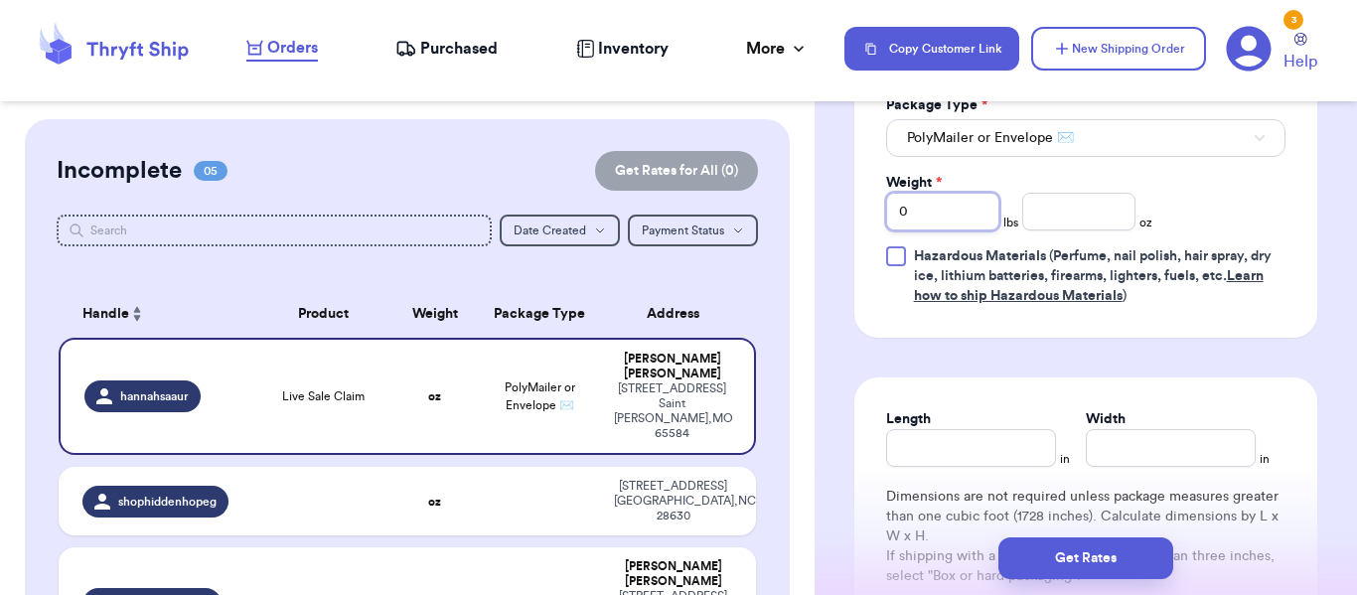
click at [949, 211] on input "0" at bounding box center [942, 212] width 113 height 38
type input "01"
click at [1067, 212] on input "number" at bounding box center [1078, 212] width 113 height 38
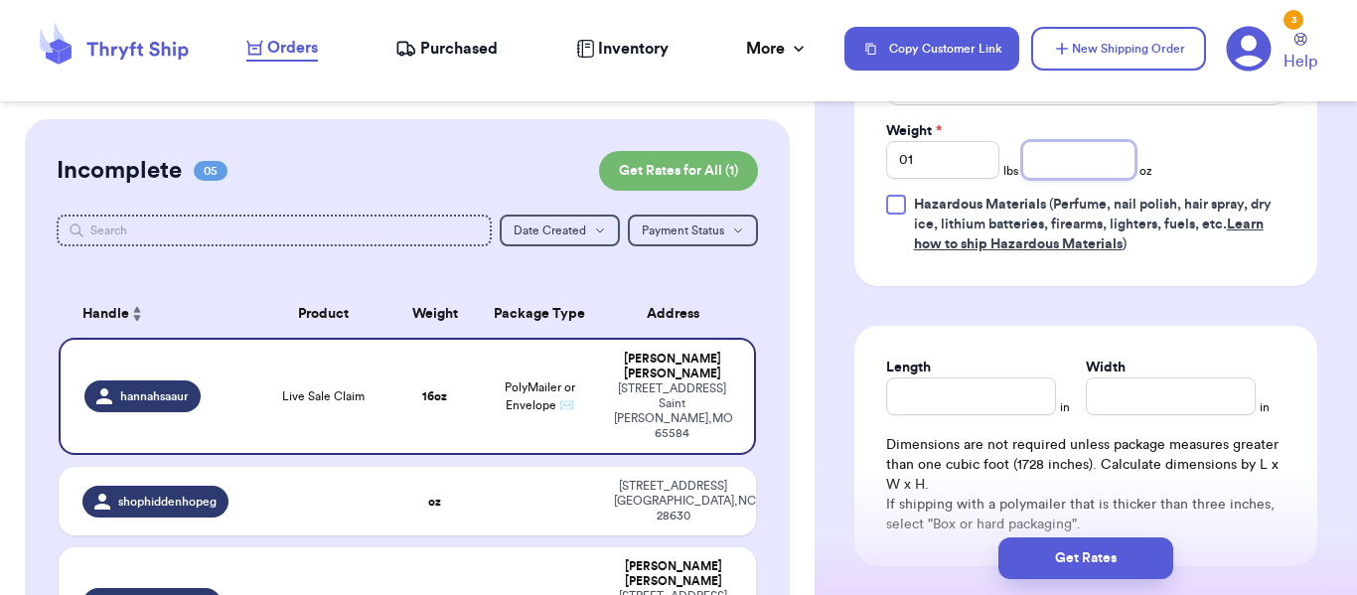
scroll to position [1391, 0]
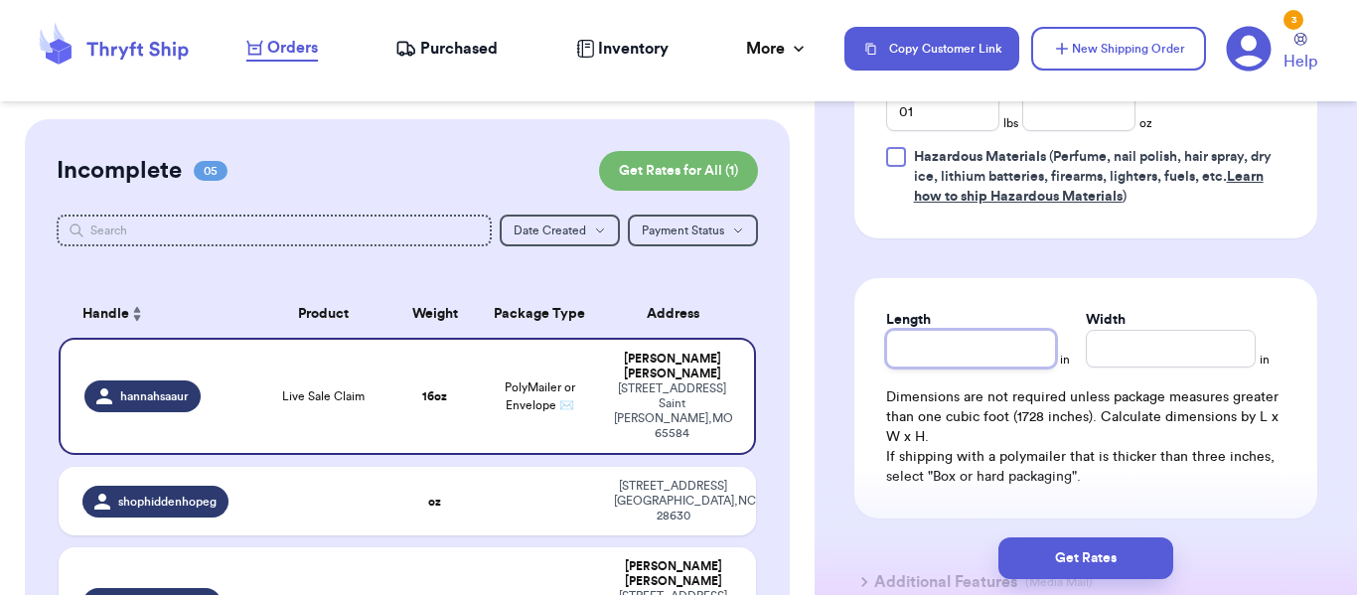
click at [990, 351] on input "Length" at bounding box center [971, 349] width 170 height 38
type input "1"
type input "10"
click at [1158, 353] on input "Width *" at bounding box center [1171, 349] width 170 height 38
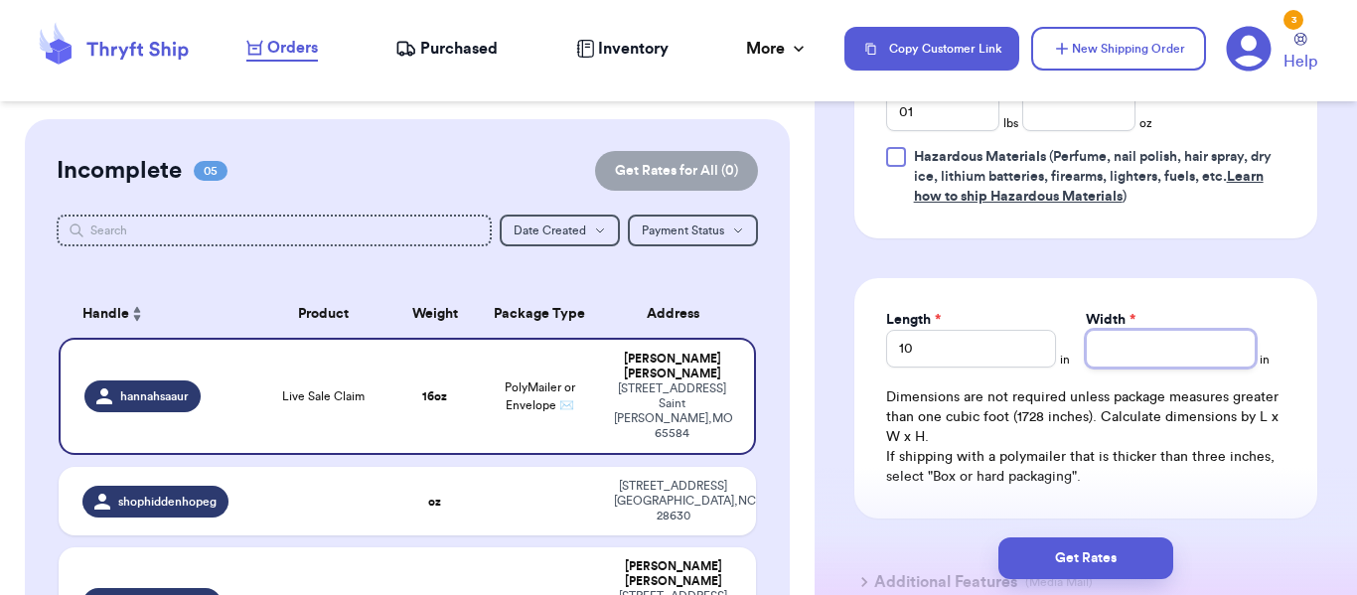
type input "1"
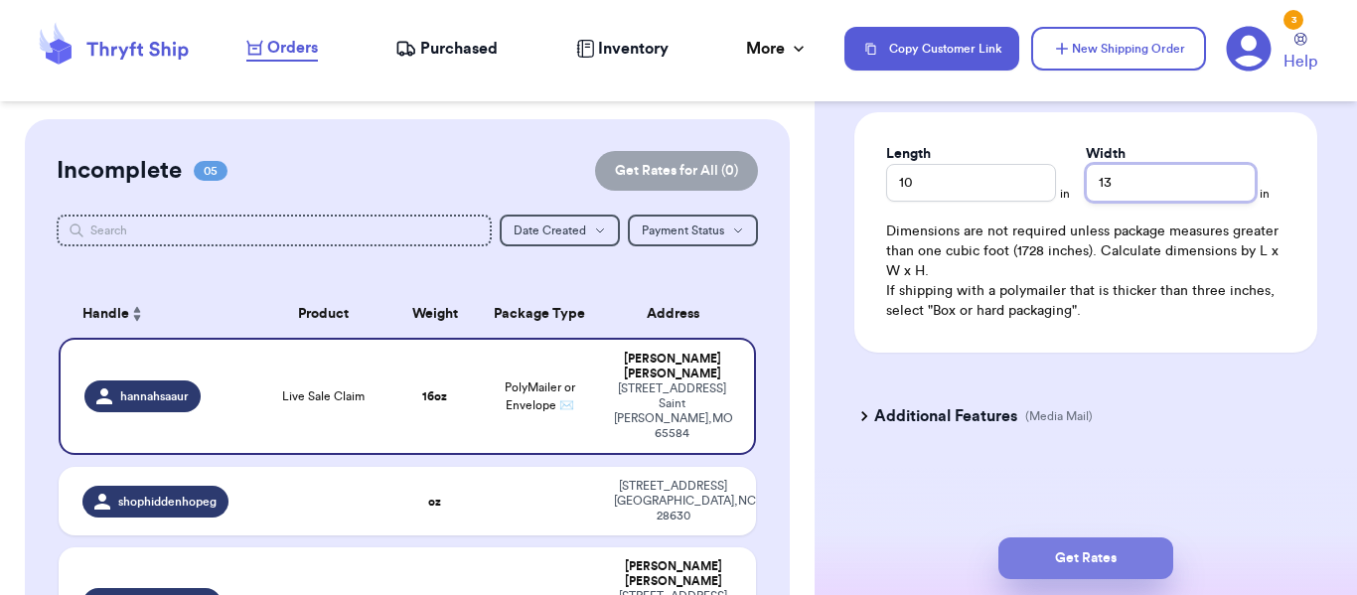
type input "13"
click at [1096, 538] on button "Get Rates" at bounding box center [1085, 558] width 175 height 42
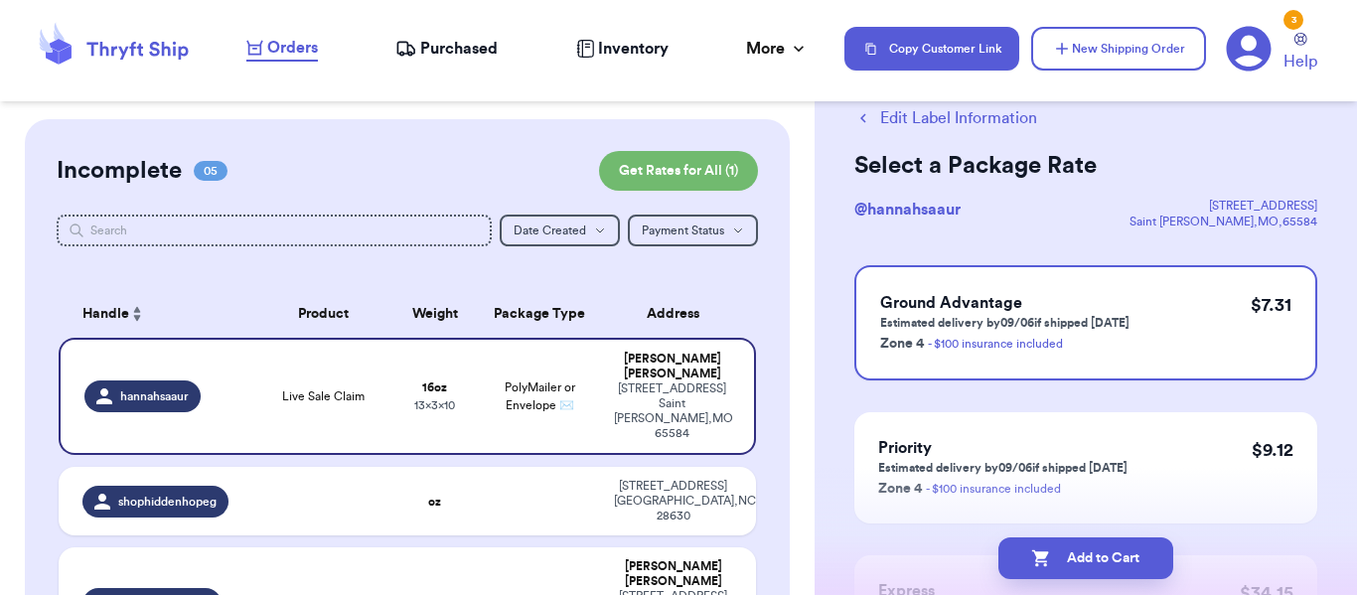
scroll to position [99, 0]
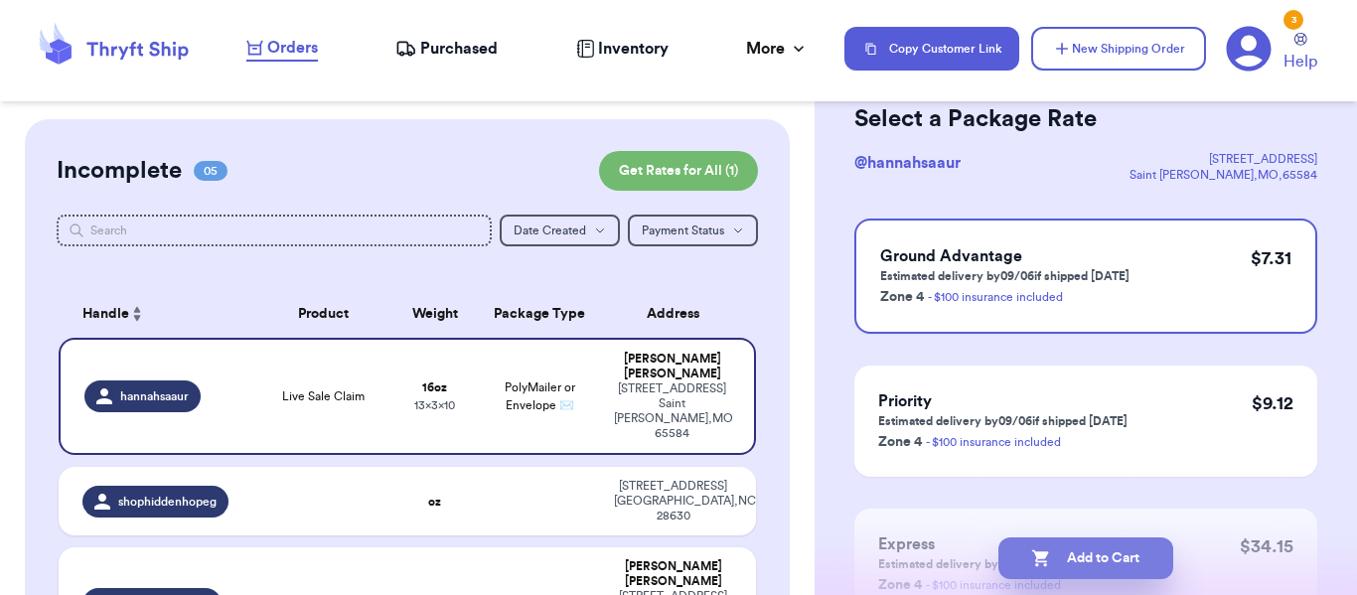
click at [1110, 553] on button "Add to Cart" at bounding box center [1085, 558] width 175 height 42
checkbox input "true"
select select "NC"
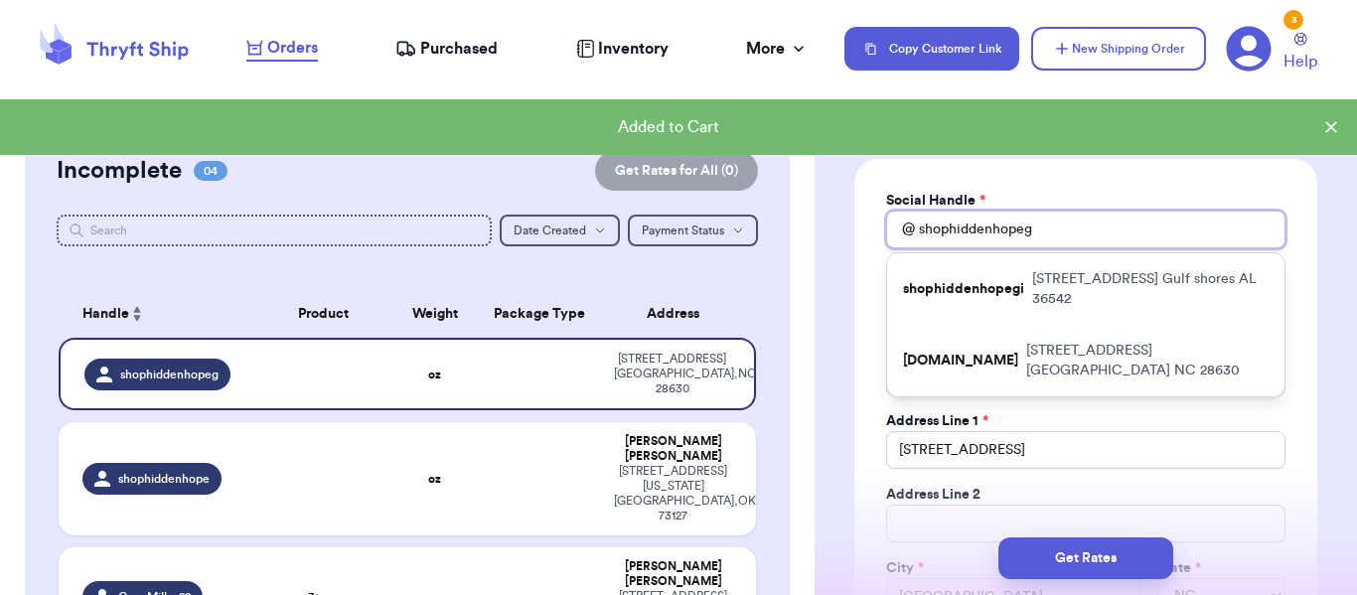
click at [1057, 235] on input "shophiddenhopeg" at bounding box center [1085, 230] width 399 height 38
type input "shophiddenhope"
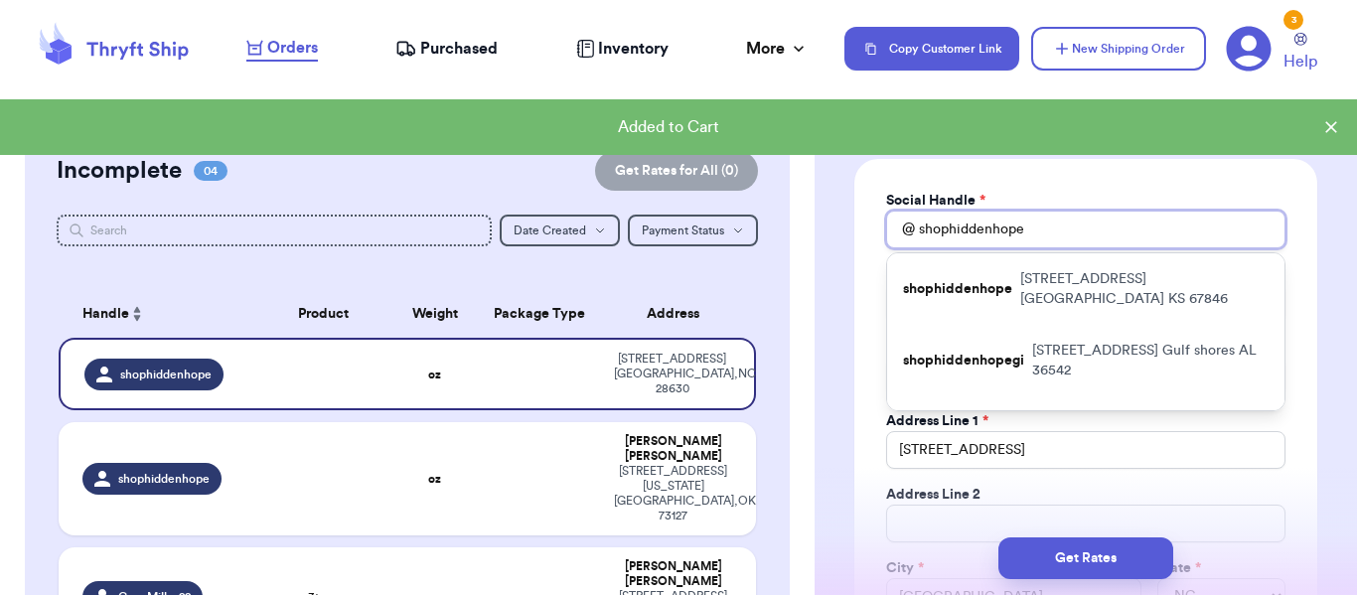
type input "shophiddenhope"
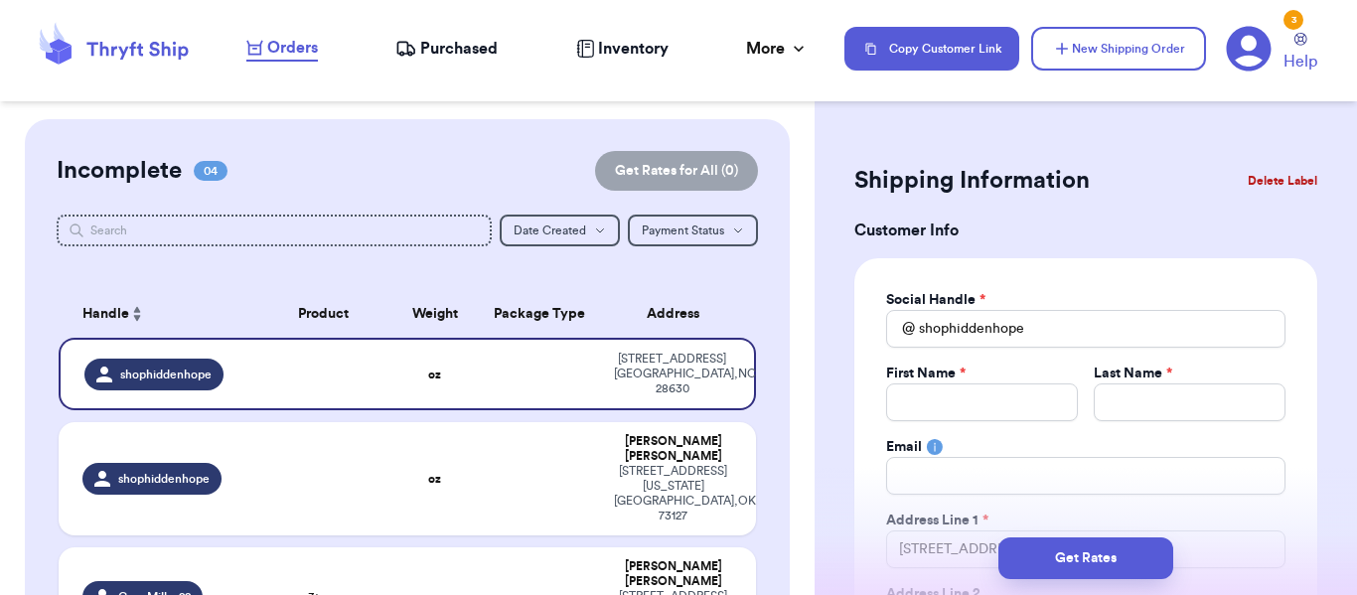
scroll to position [478, 0]
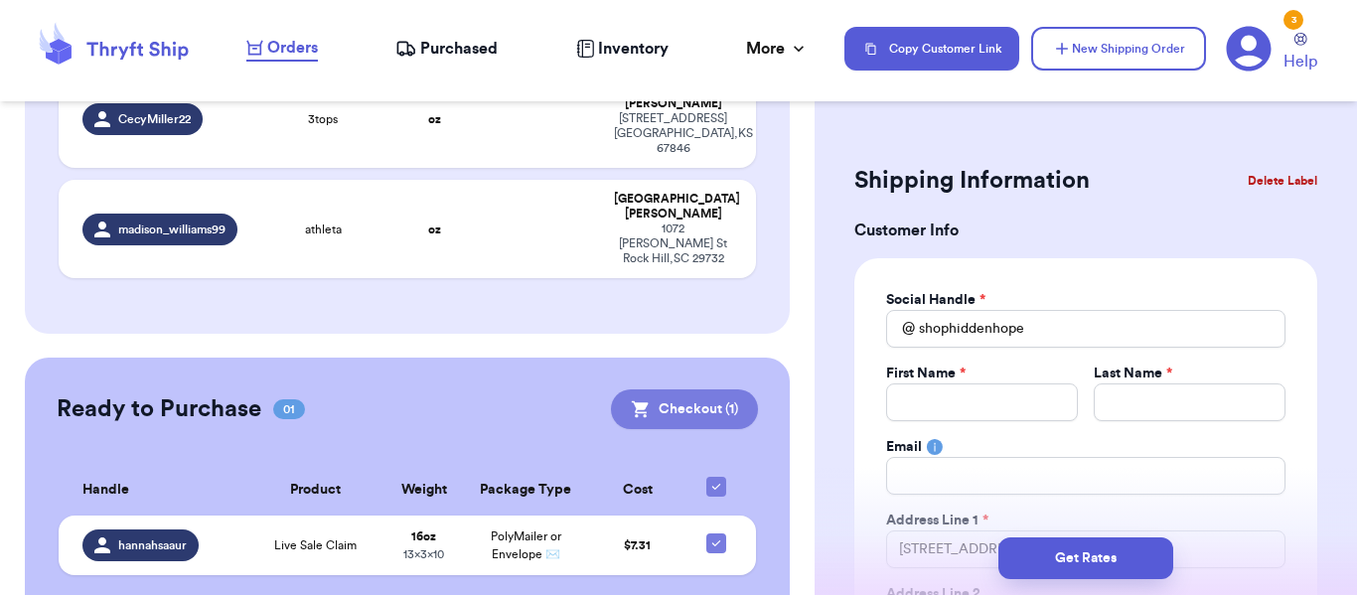
click at [668, 389] on button "Checkout ( 1 )" at bounding box center [684, 409] width 147 height 40
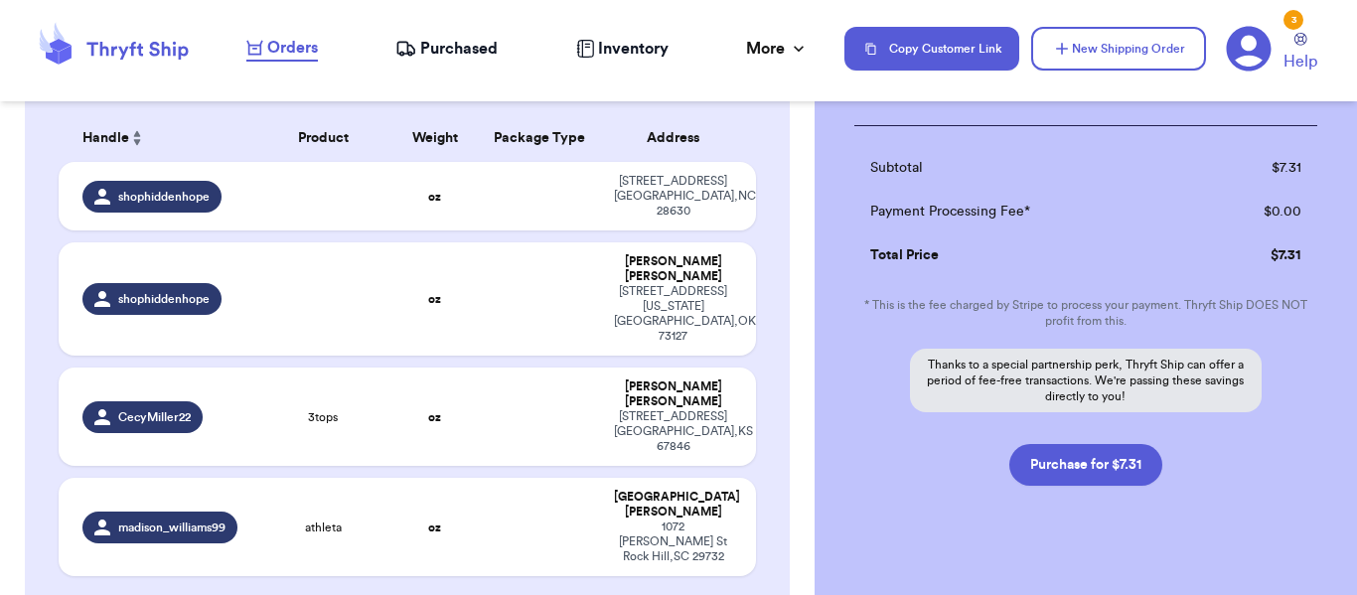
scroll to position [313, 0]
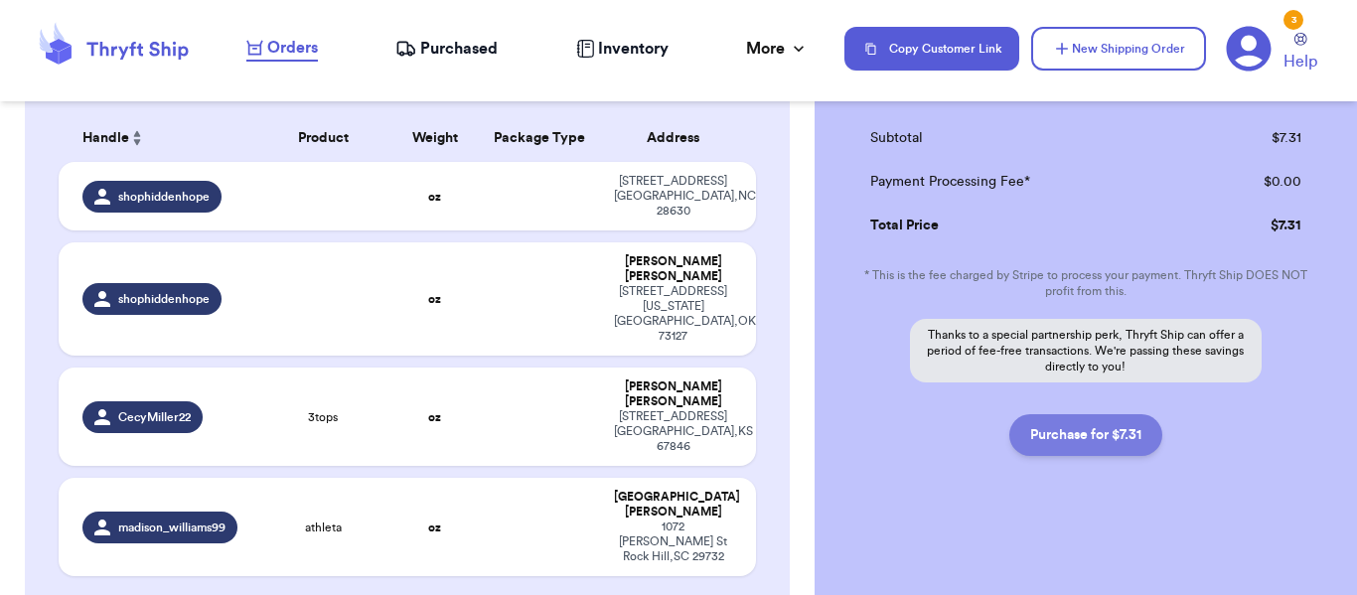
click at [1088, 434] on button "Purchase for $7.31" at bounding box center [1085, 435] width 153 height 42
checkbox input "false"
checkbox input "true"
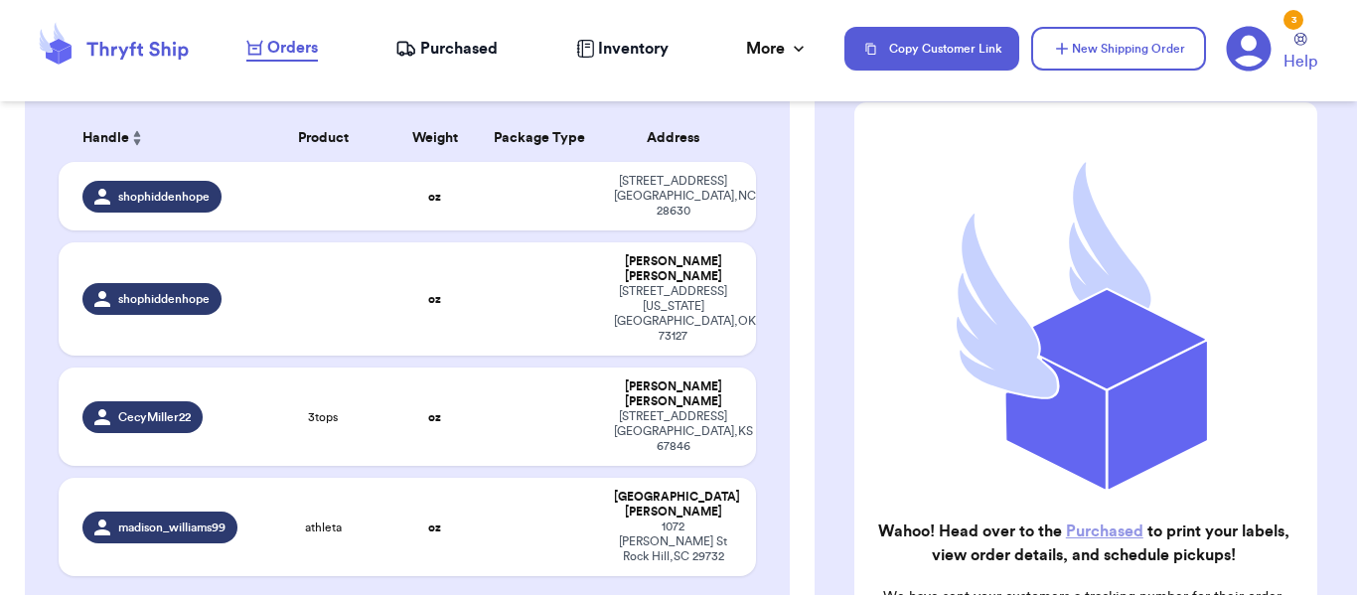
scroll to position [339, 0]
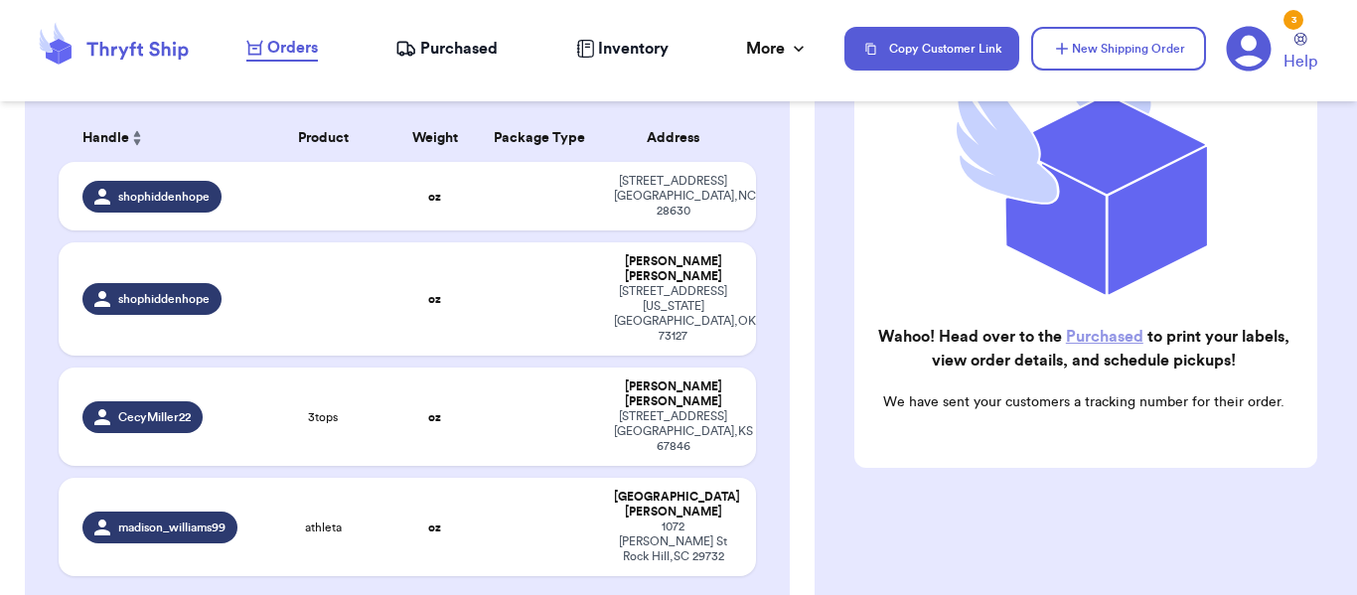
click at [1095, 329] on link "Purchased" at bounding box center [1104, 337] width 77 height 16
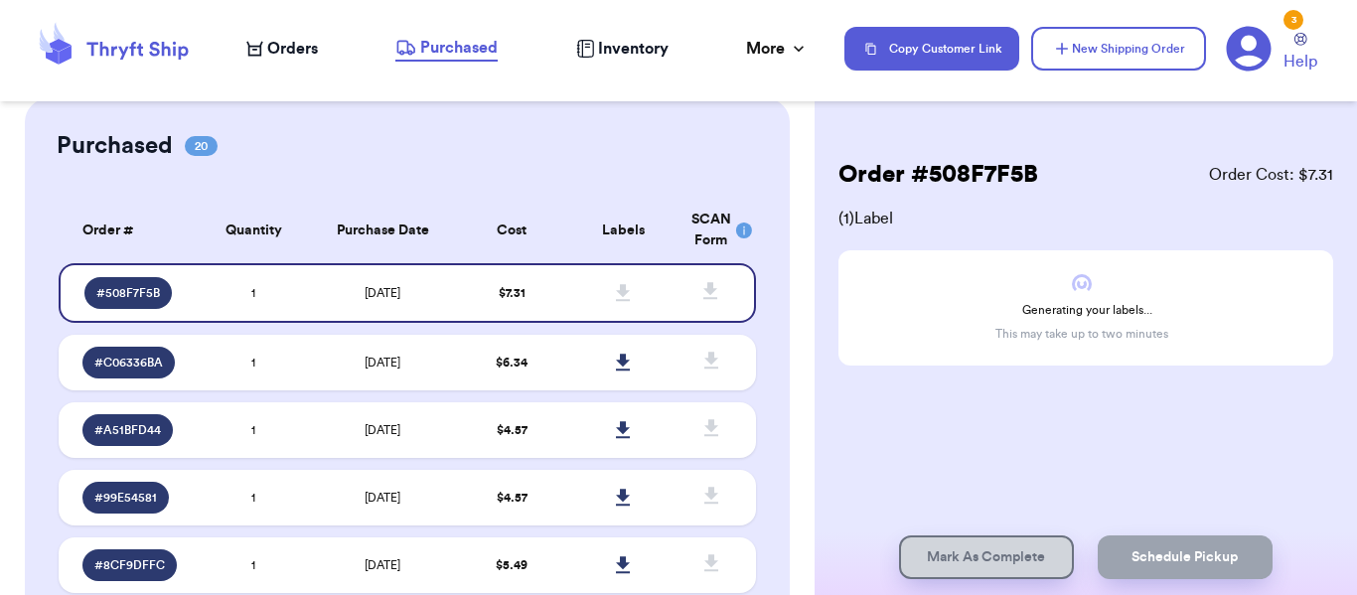
scroll to position [99, 0]
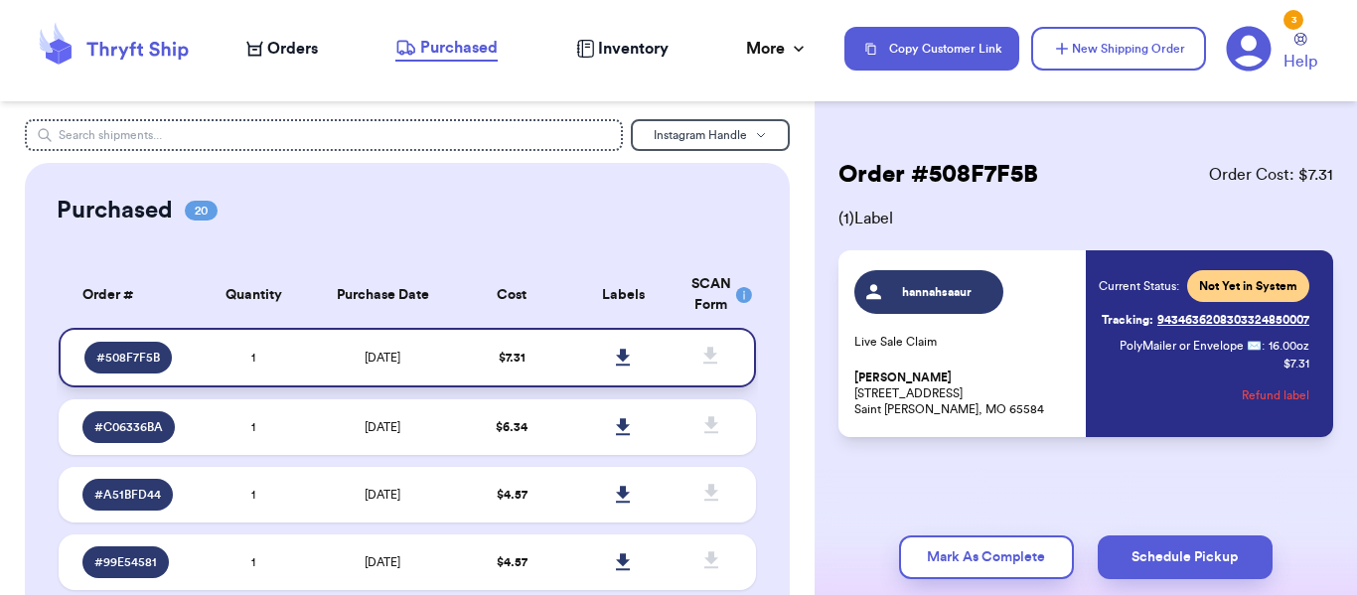
click at [616, 354] on icon at bounding box center [623, 358] width 15 height 18
